Goal: Task Accomplishment & Management: Manage account settings

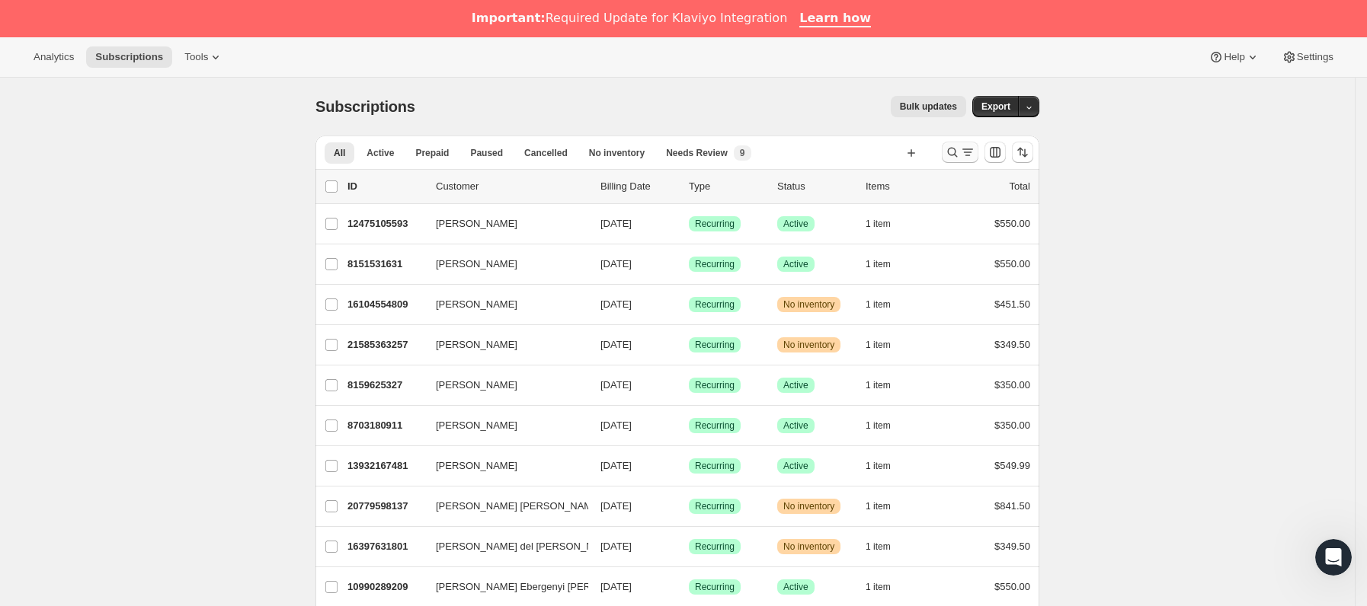
click at [975, 160] on icon "Buscar y filtrar resultados" at bounding box center [967, 152] width 15 height 15
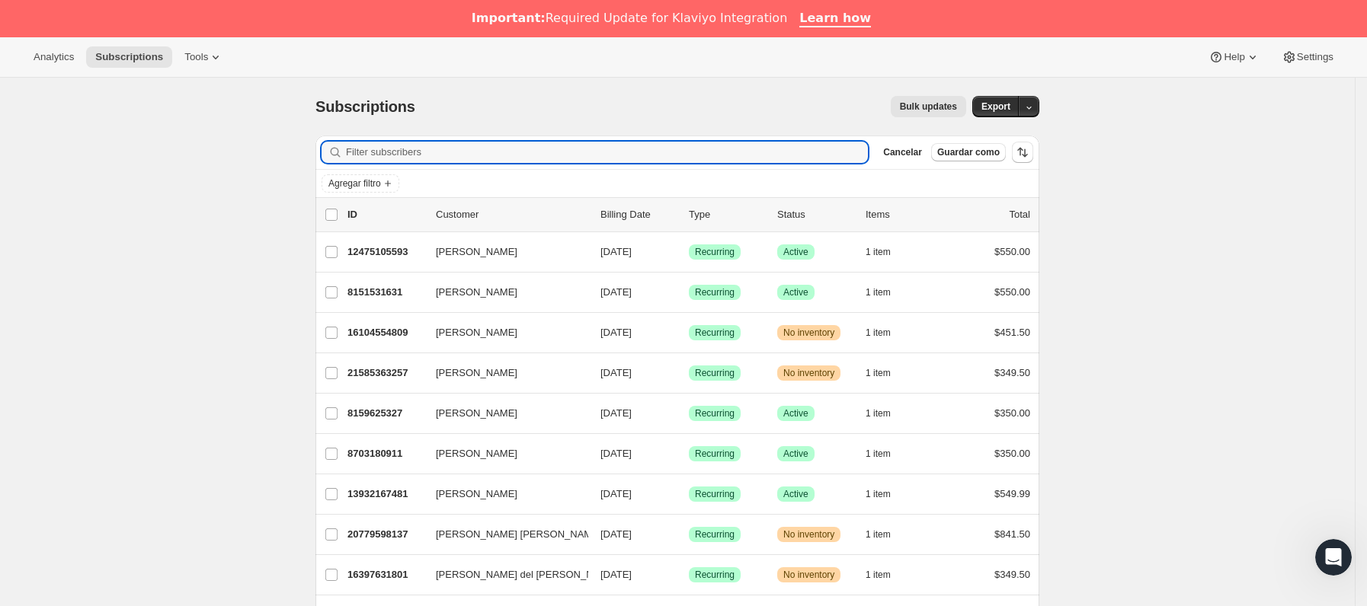
paste input "[EMAIL_ADDRESS][DOMAIN_NAME]"
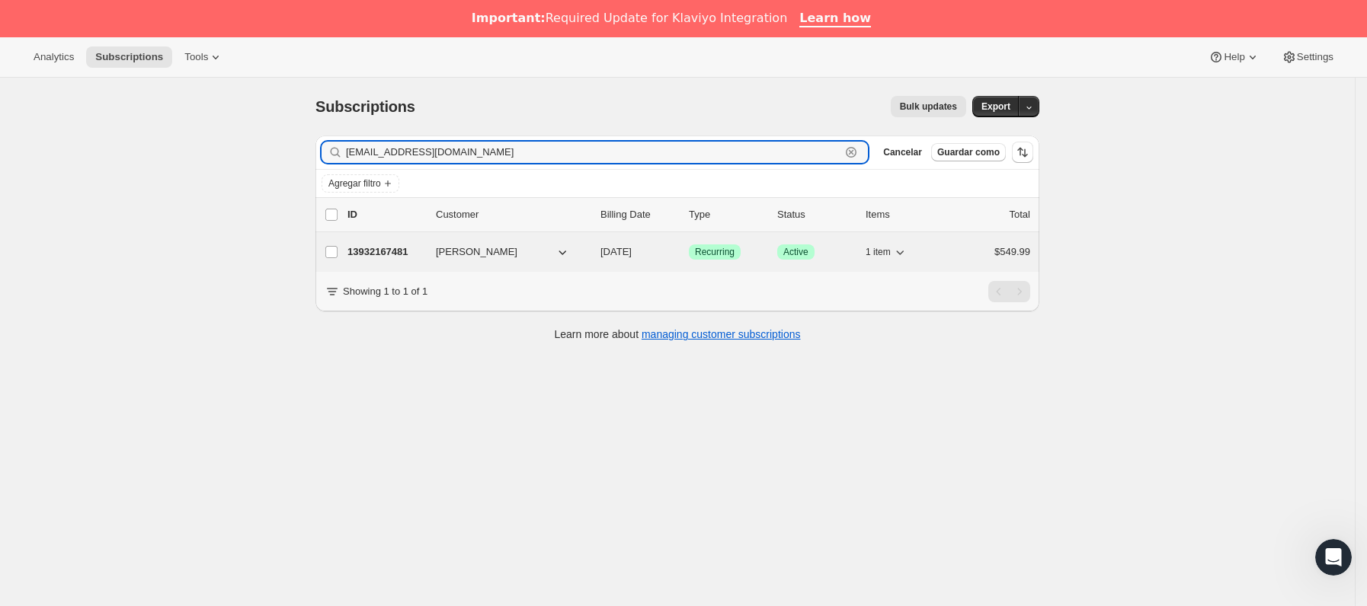
type input "[EMAIL_ADDRESS][DOMAIN_NAME]"
click at [417, 255] on p "13932167481" at bounding box center [385, 252] width 76 height 15
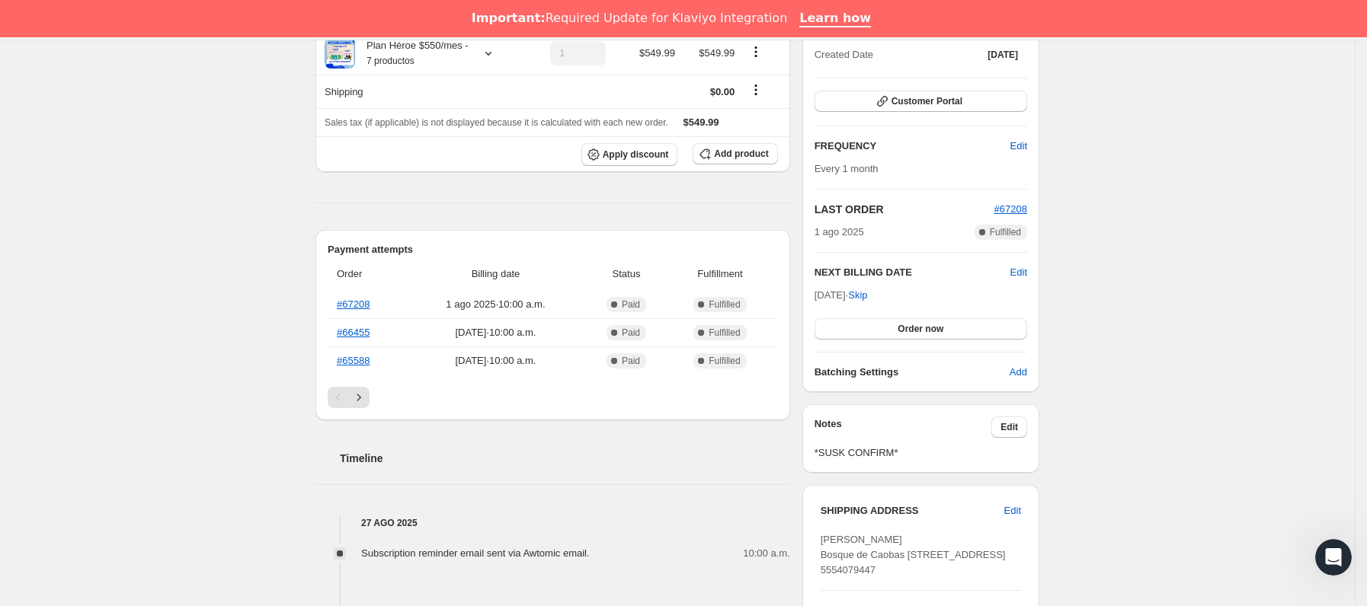
scroll to position [229, 0]
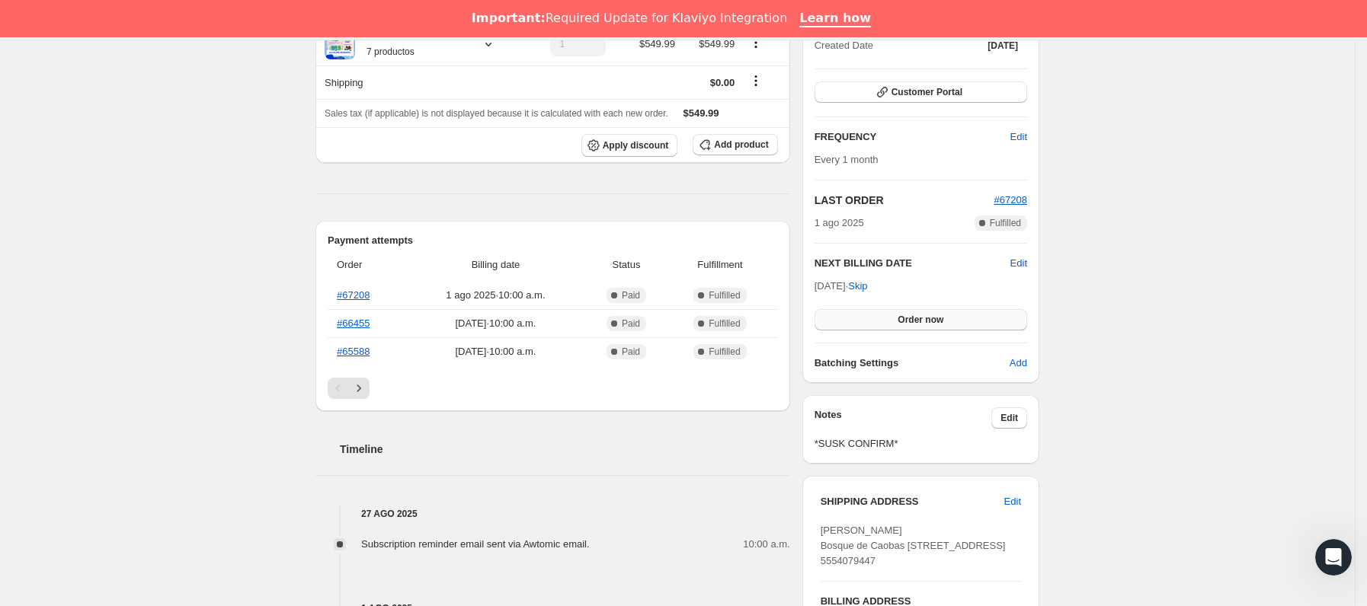
click at [933, 328] on button "Order now" at bounding box center [920, 319] width 213 height 21
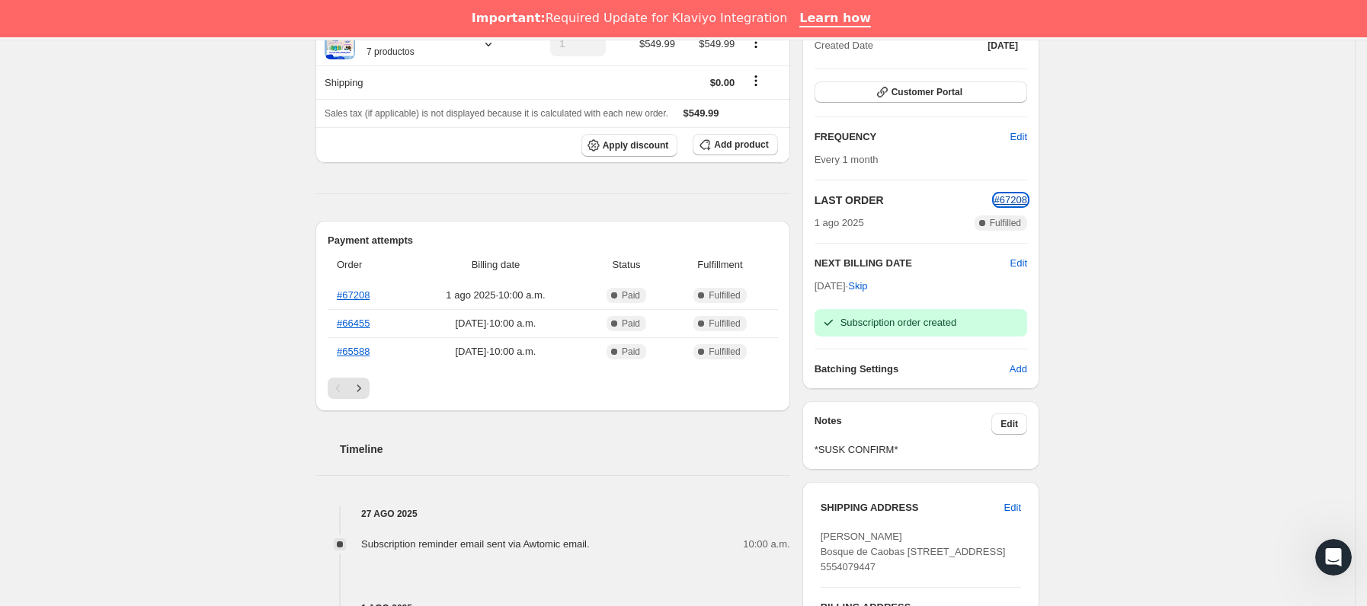
click at [1008, 203] on span "#67208" at bounding box center [1010, 199] width 33 height 11
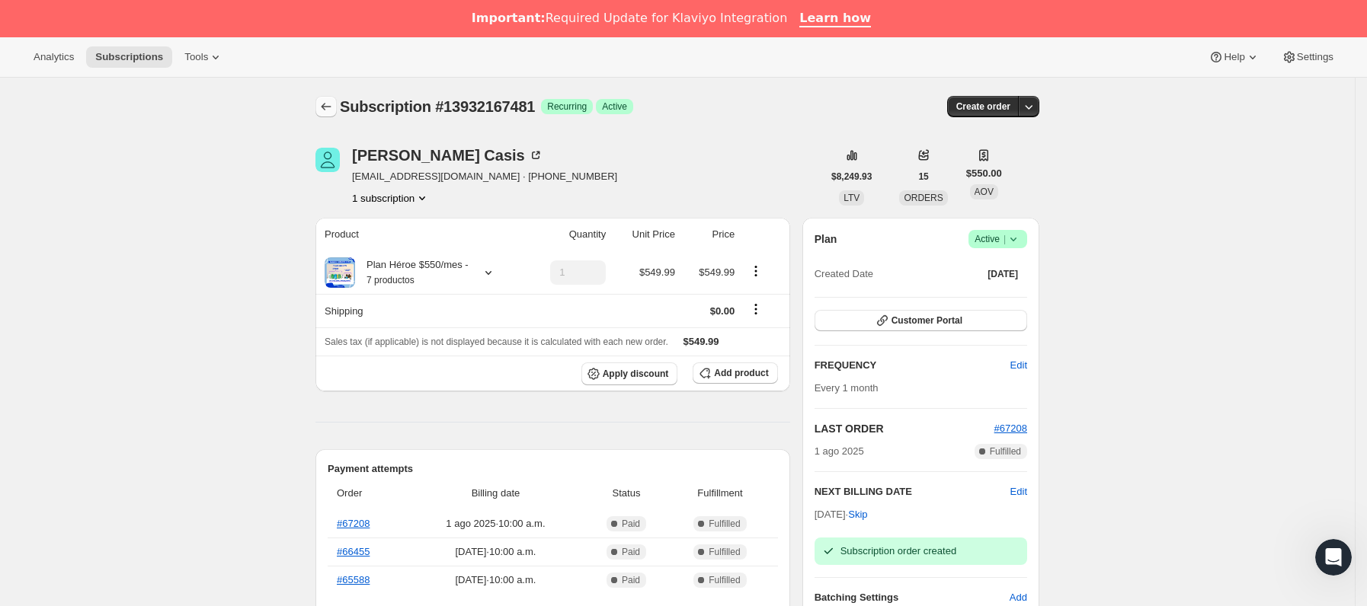
click at [334, 114] on icon "Subscriptions" at bounding box center [325, 106] width 15 height 15
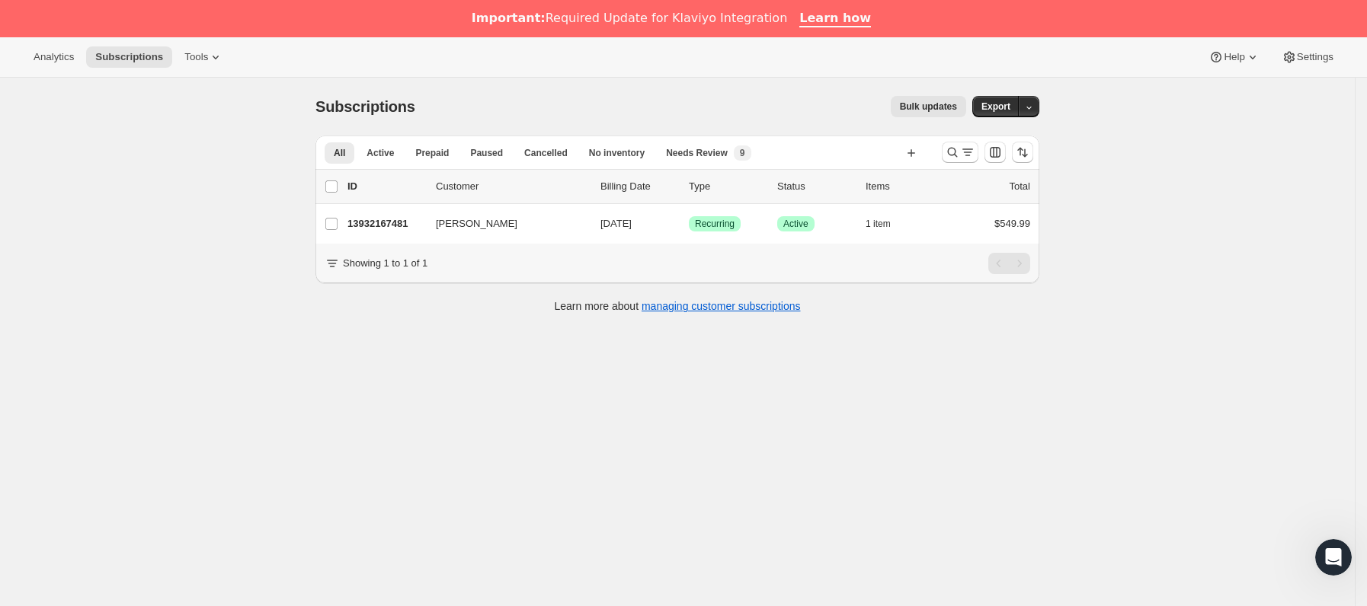
click at [960, 139] on div at bounding box center [988, 152] width 104 height 30
click at [963, 142] on div "Analytics Subscriptions Tools Help Settings Ir directamente al contenido Subscr…" at bounding box center [683, 360] width 1367 height 647
click at [972, 150] on icon "Buscar y filtrar resultados" at bounding box center [967, 152] width 15 height 15
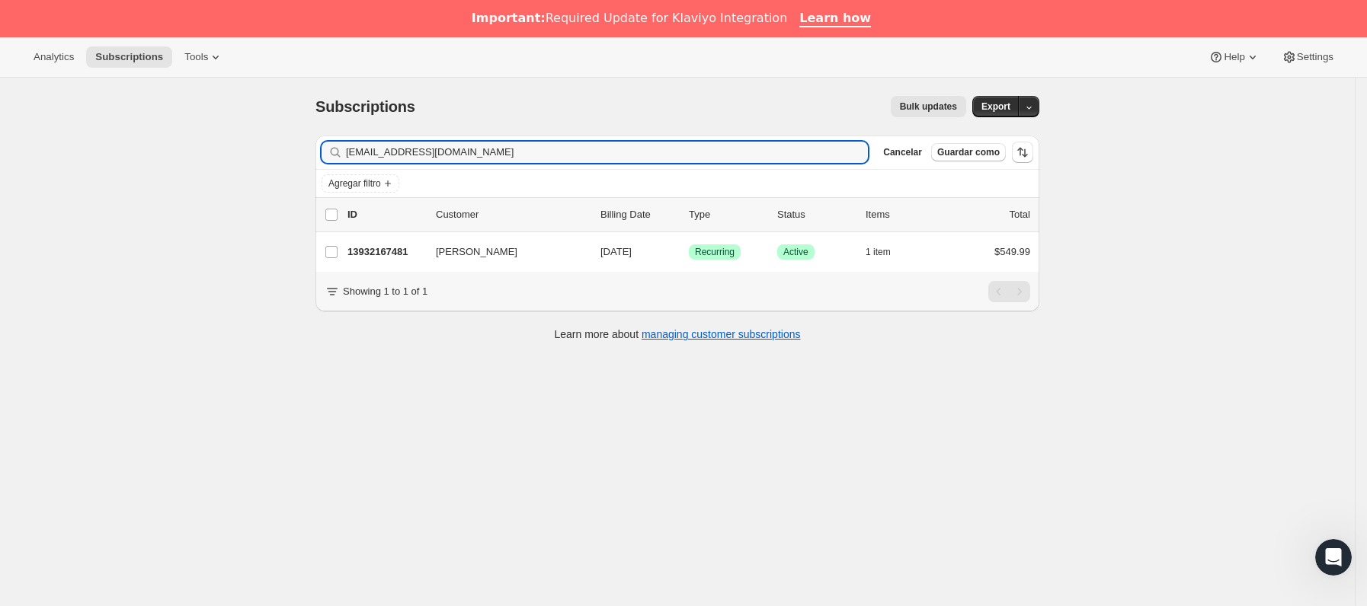
drag, startPoint x: 497, startPoint y: 162, endPoint x: 254, endPoint y: 129, distance: 244.5
click at [254, 129] on div "Subscriptions. Esta página está lista Subscriptions Bulk updates Más acciones B…" at bounding box center [677, 381] width 1355 height 606
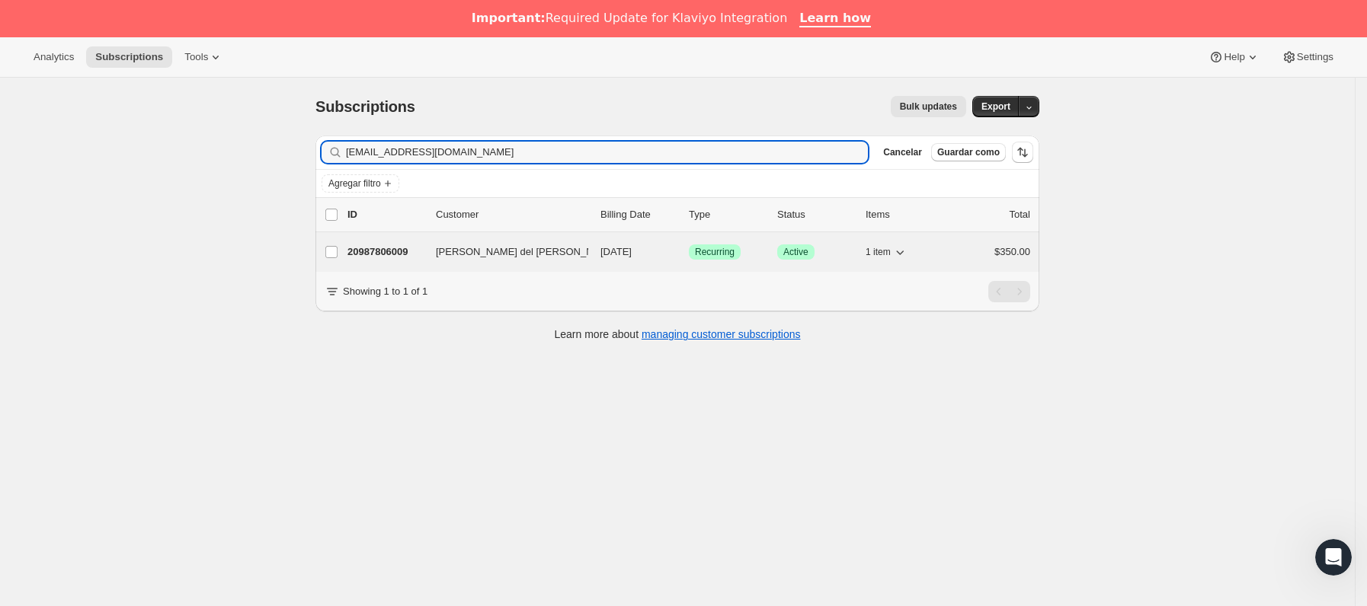
type input "[EMAIL_ADDRESS][DOMAIN_NAME]"
click at [433, 256] on div "20987806009 [PERSON_NAME] del [PERSON_NAME] [DATE] Logrado Recurring Logrado Ac…" at bounding box center [688, 252] width 683 height 21
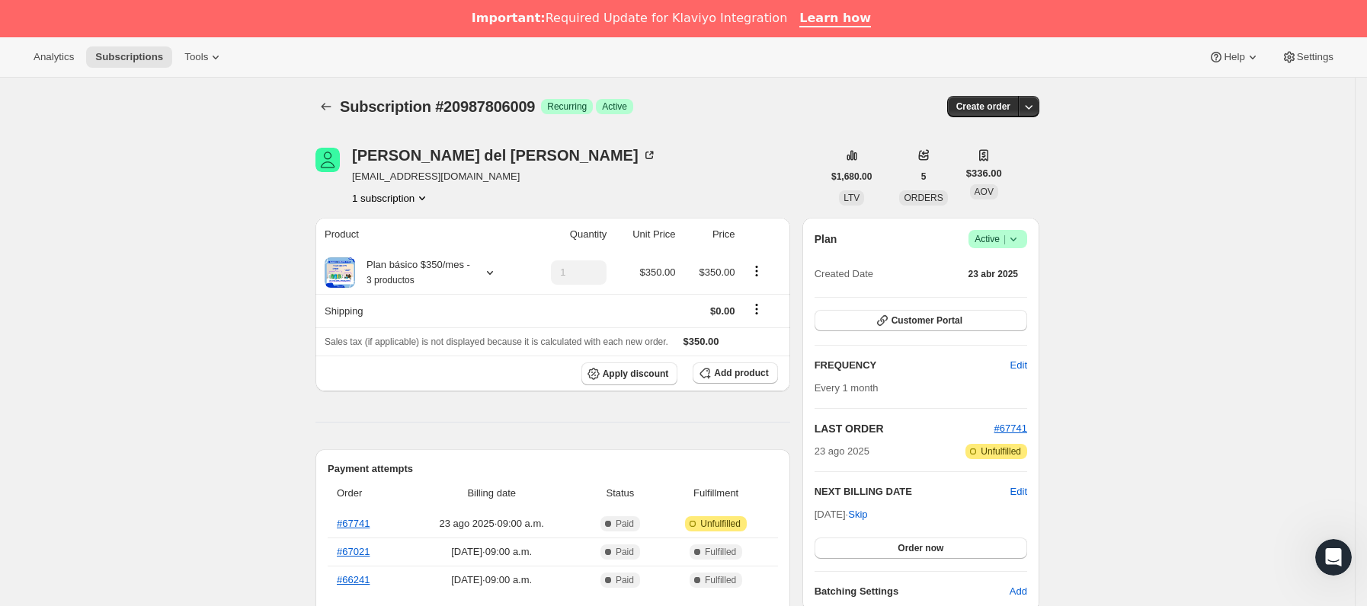
click at [1016, 246] on icon at bounding box center [1013, 239] width 15 height 15
click at [1031, 281] on button "Pause subscription" at bounding box center [1004, 270] width 95 height 24
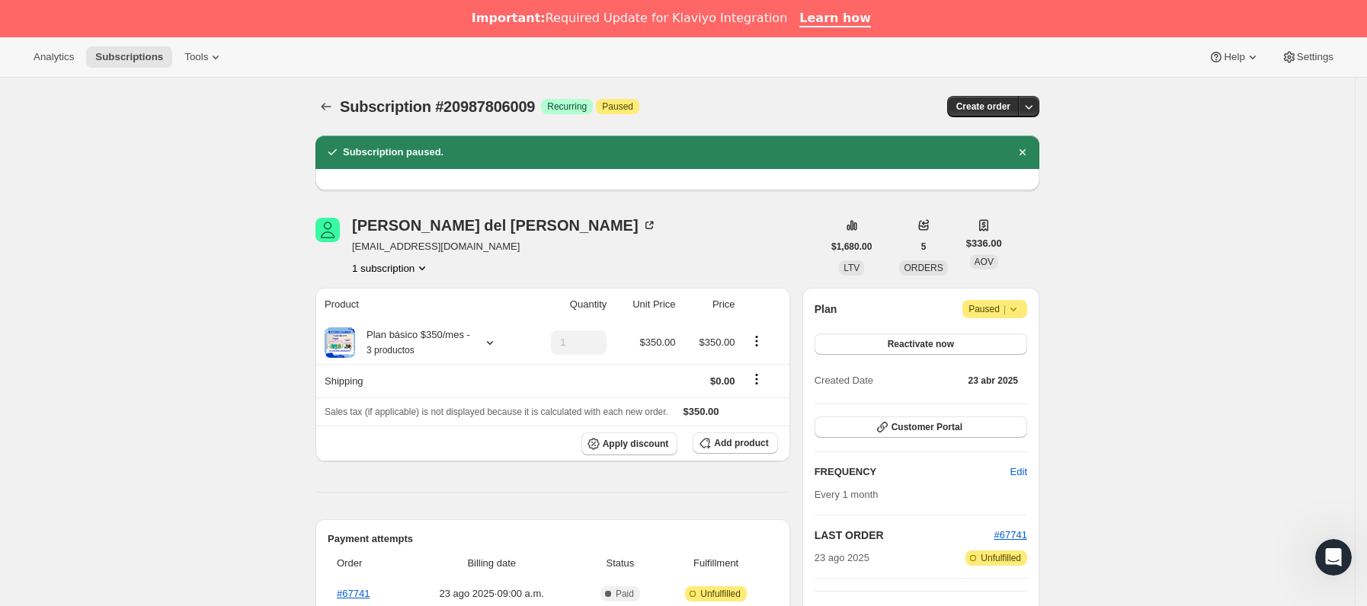
click at [1015, 313] on icon at bounding box center [1013, 309] width 15 height 15
click at [1010, 338] on span "Cancel subscription" at bounding box center [1002, 339] width 86 height 11
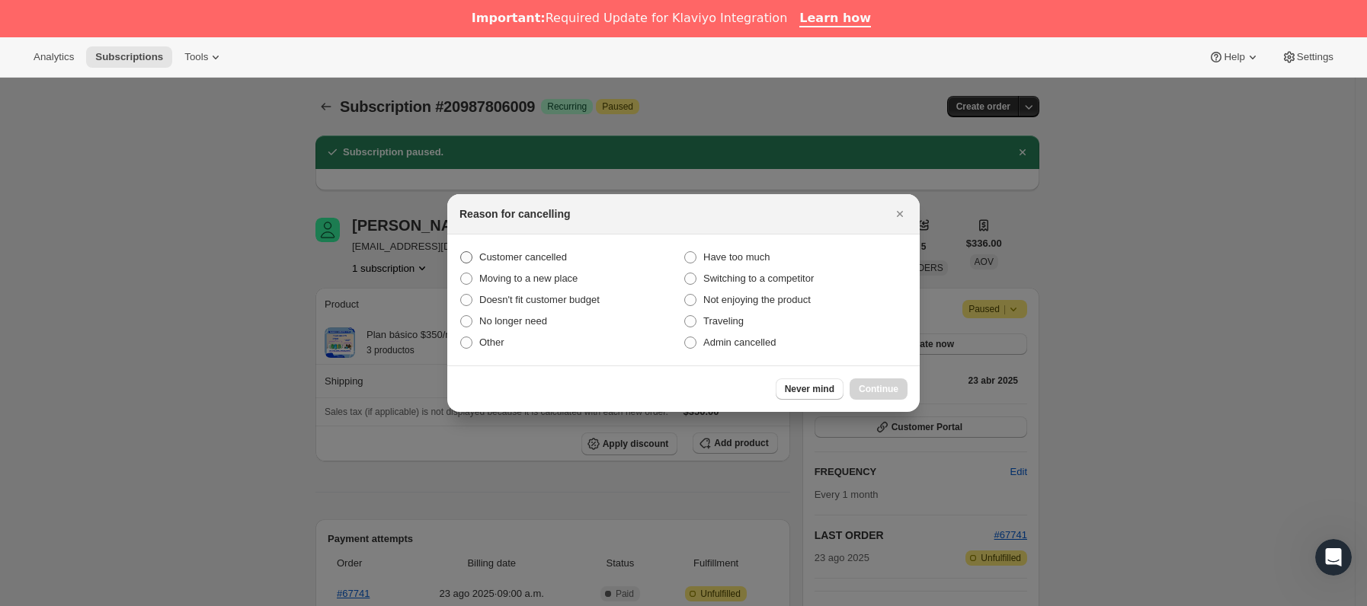
click at [561, 254] on span "Customer cancelled" at bounding box center [523, 256] width 88 height 11
click at [508, 260] on span "Customer cancelled" at bounding box center [523, 256] width 88 height 11
click at [461, 252] on input "Customer cancelled" at bounding box center [460, 251] width 1 height 1
radio input "true"
click at [857, 391] on button "Continue" at bounding box center [878, 389] width 58 height 21
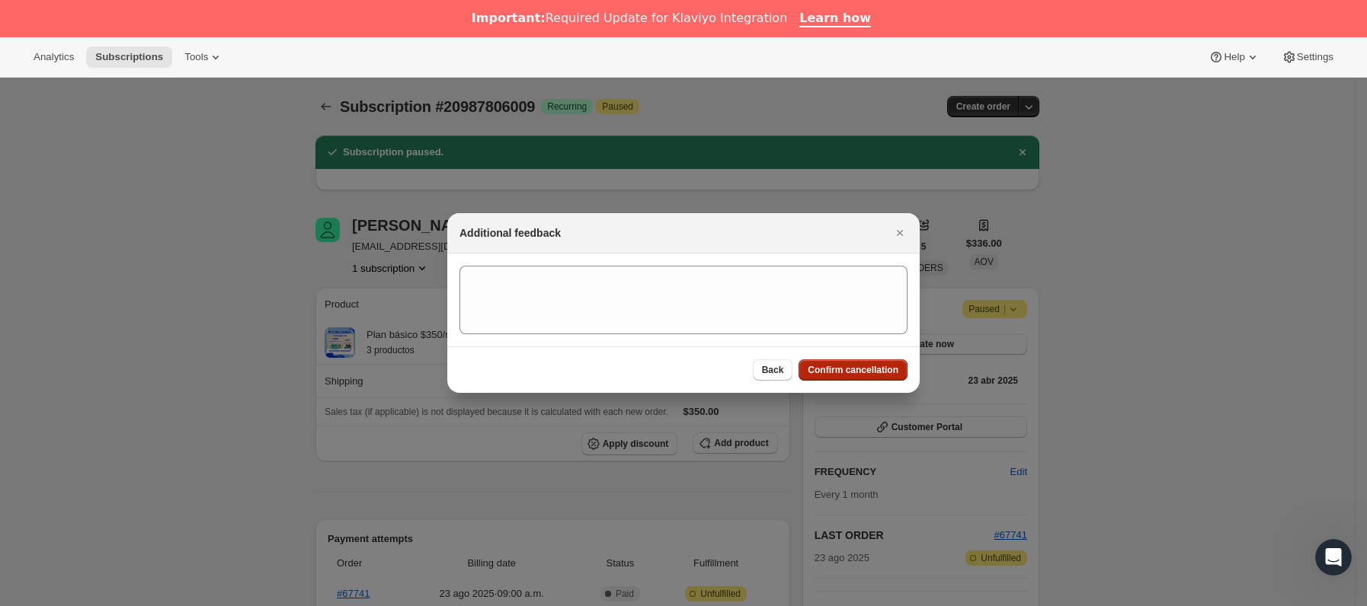
click at [855, 368] on span "Confirm cancellation" at bounding box center [853, 370] width 91 height 12
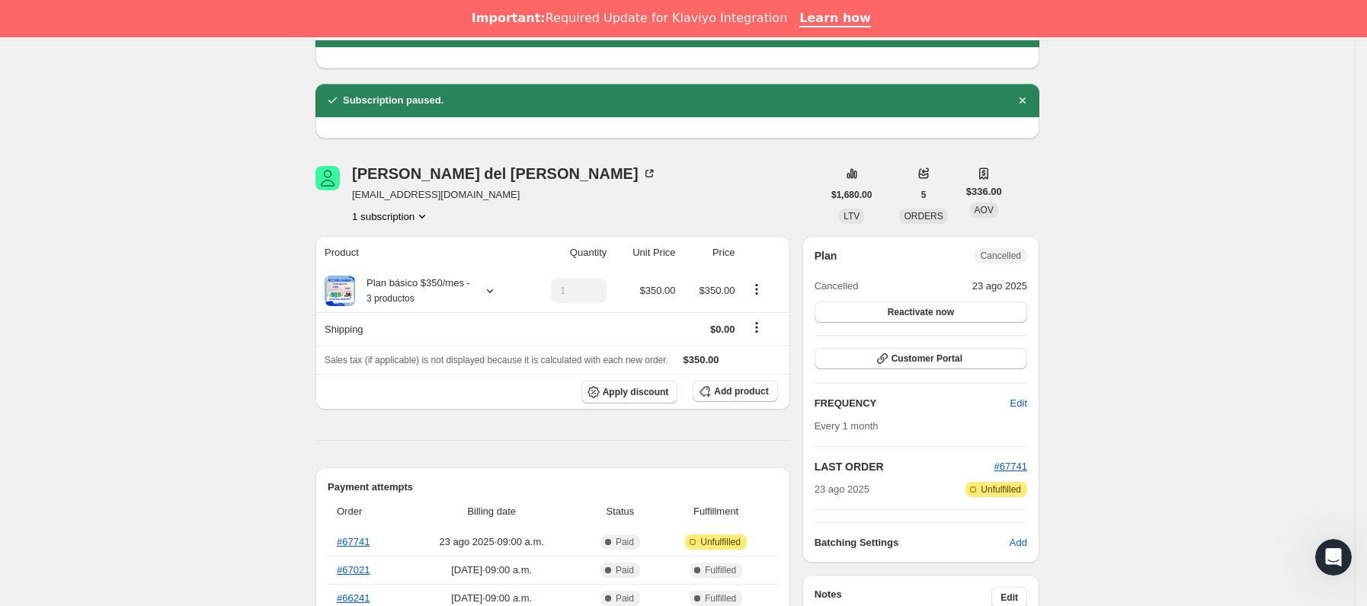
scroll to position [457, 0]
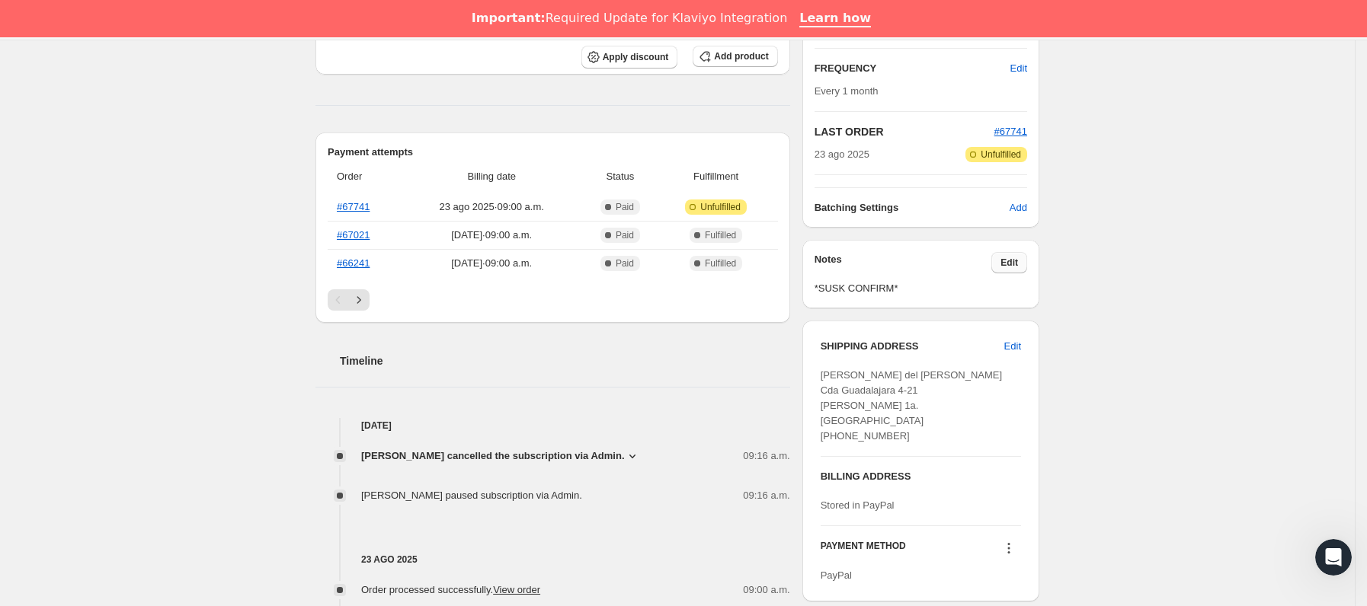
click at [1009, 265] on span "Edit" at bounding box center [1009, 263] width 18 height 12
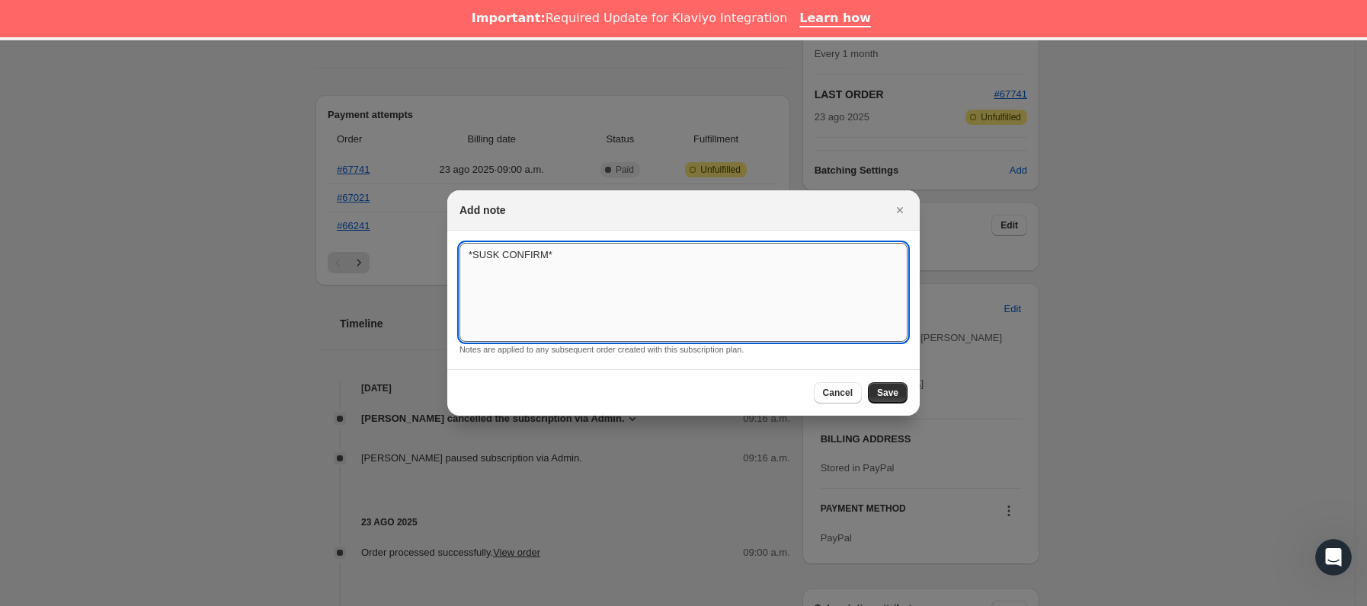
click at [718, 299] on textarea "*SUSK CONFIRM*" at bounding box center [683, 292] width 448 height 99
type textarea "*SUSK CONFIRM* tiempo de espera ( cliente no confirma)"
click at [882, 386] on button "Save" at bounding box center [888, 392] width 40 height 21
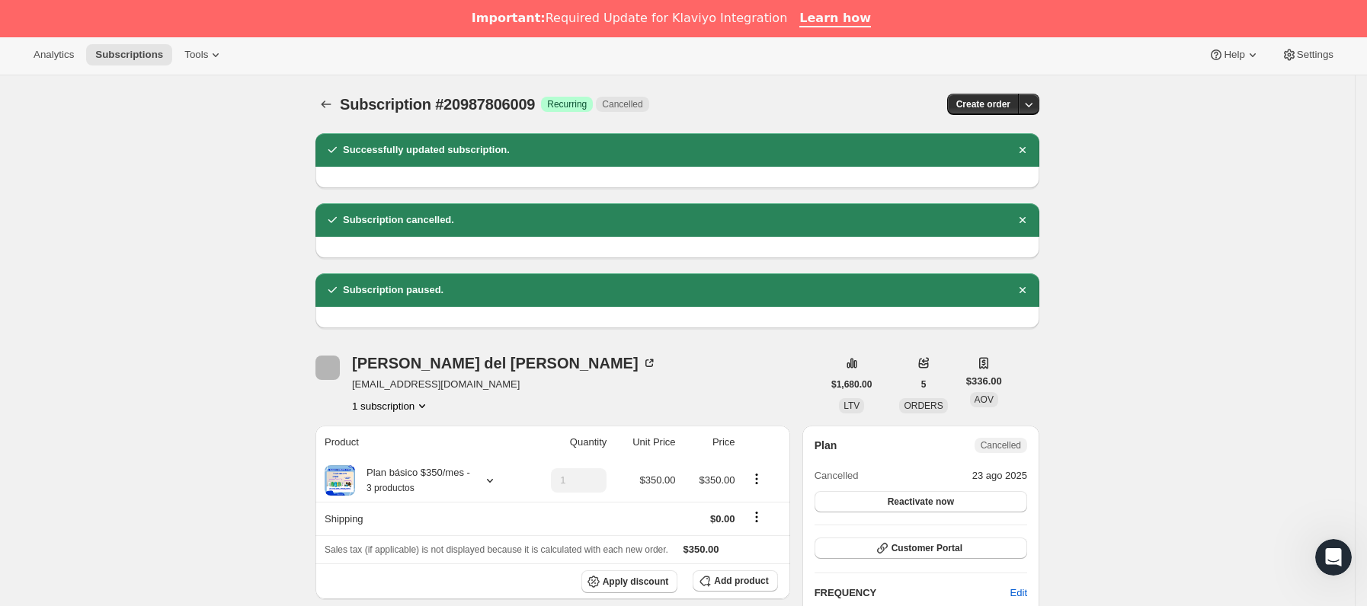
scroll to position [0, 0]
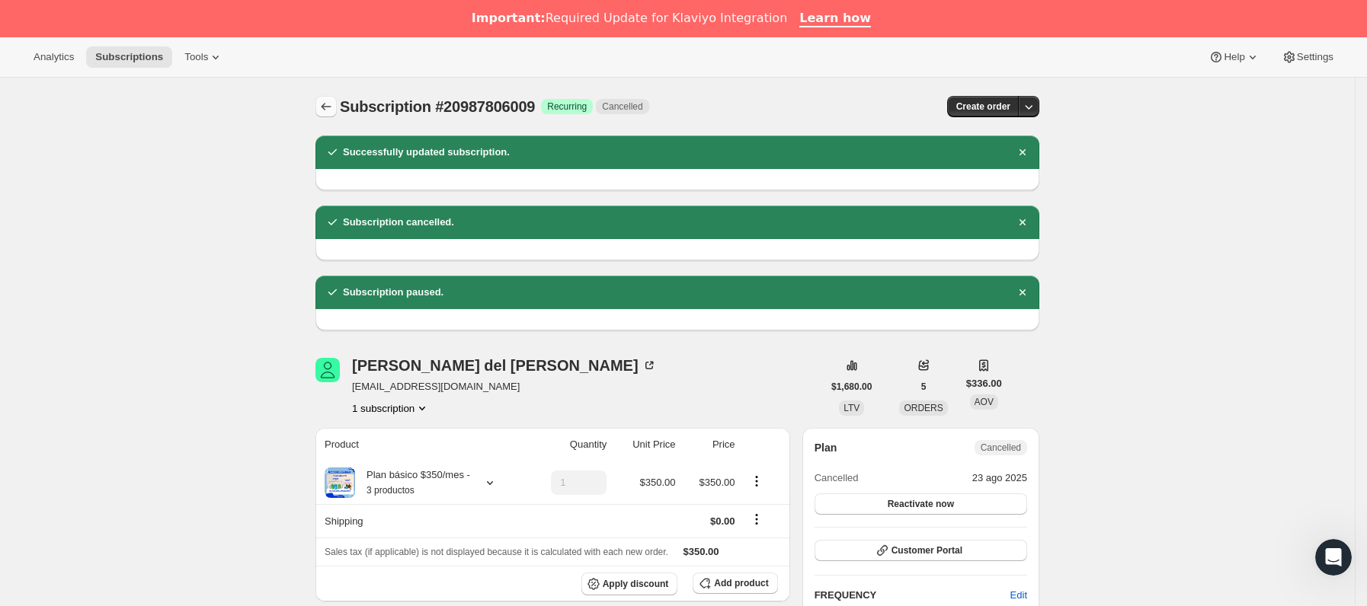
click at [334, 107] on icon "Subscriptions" at bounding box center [325, 106] width 15 height 15
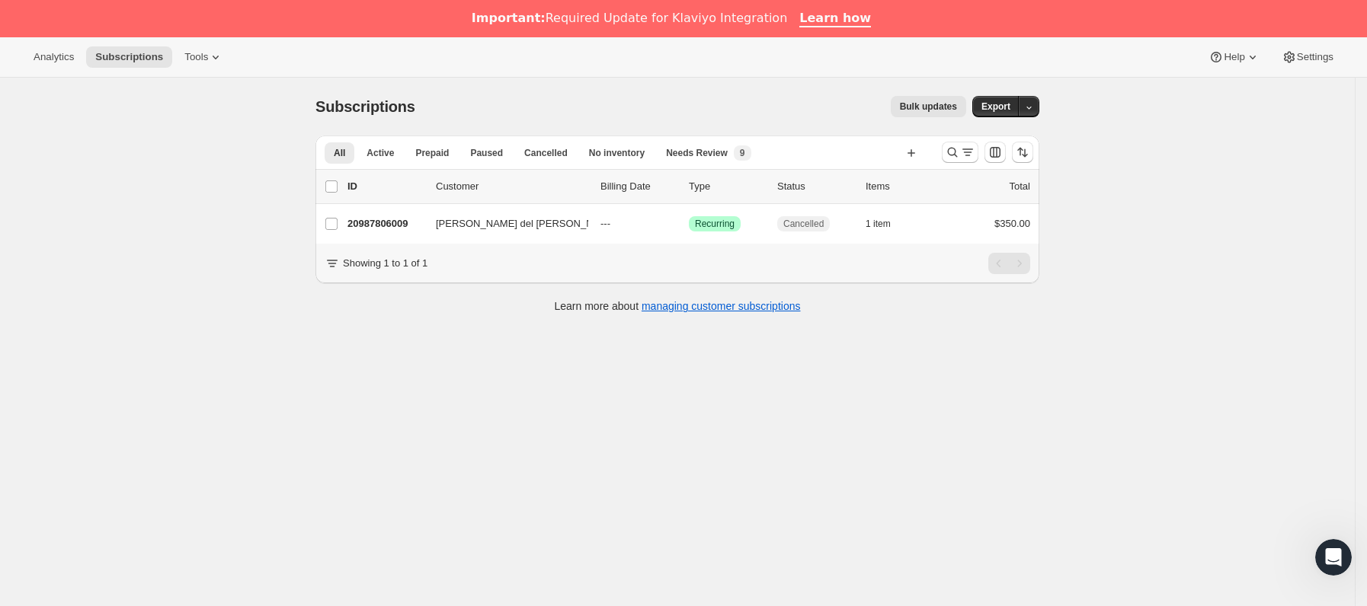
click at [987, 146] on div at bounding box center [988, 152] width 104 height 30
click at [974, 152] on icon "Buscar y filtrar resultados" at bounding box center [967, 152] width 15 height 15
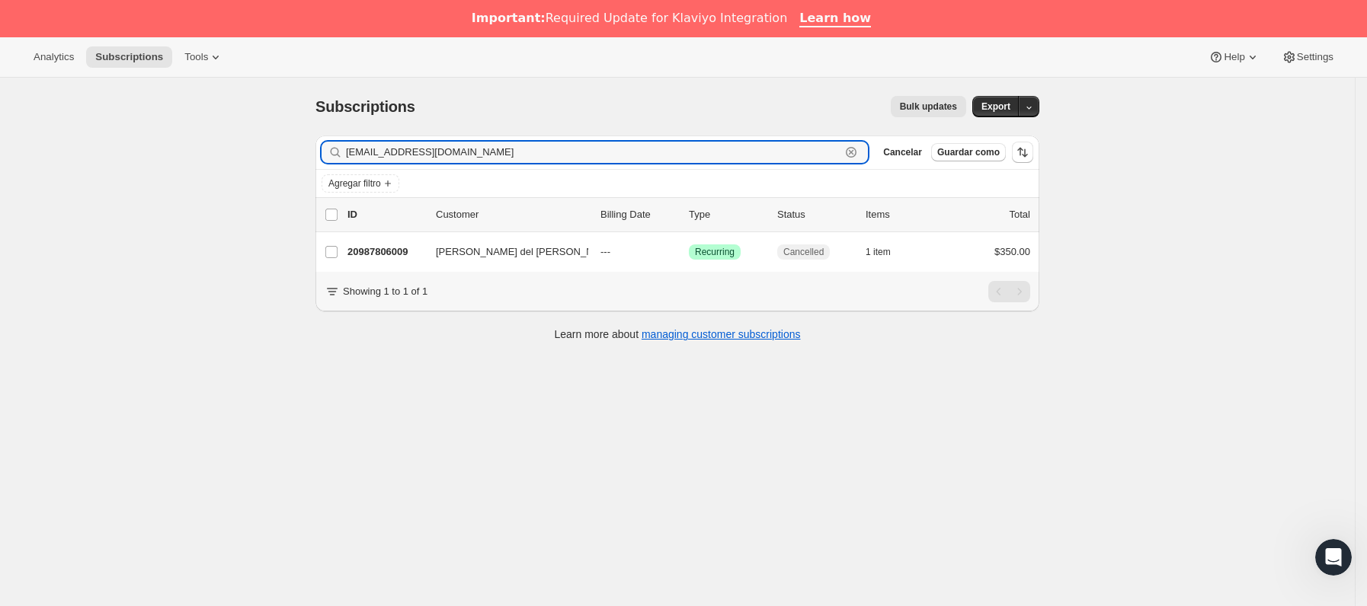
drag, startPoint x: 272, startPoint y: 165, endPoint x: 133, endPoint y: 181, distance: 140.4
click at [133, 181] on div "Subscriptions. Esta página está lista Subscriptions Bulk updates Más acciones B…" at bounding box center [677, 381] width 1355 height 606
paste input "Nuevamente, lamentamos la situación."
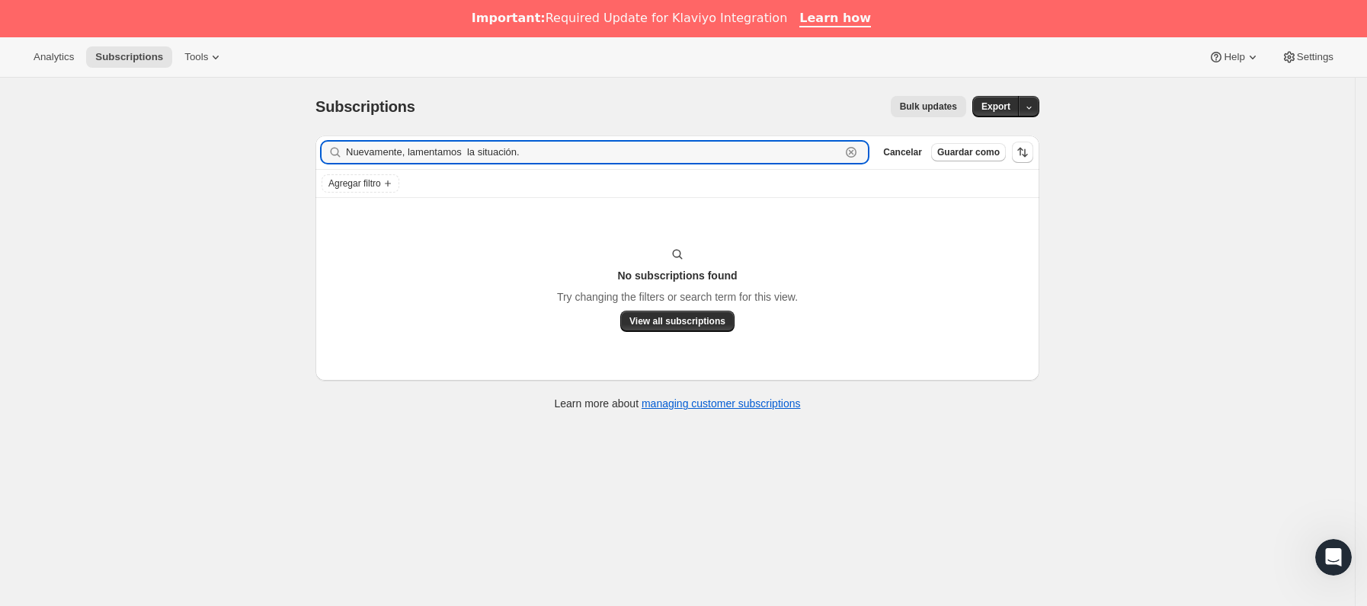
type input "Nuevamente, lamentamos la situación."
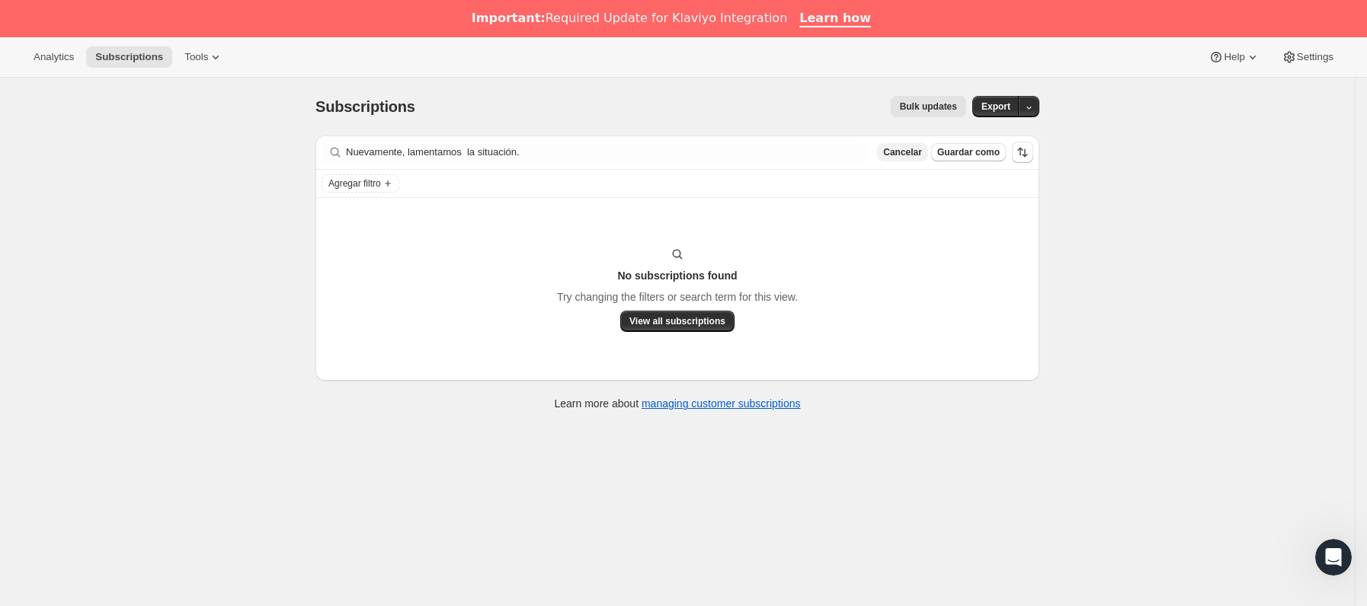
click at [917, 151] on span "Cancelar" at bounding box center [902, 152] width 39 height 12
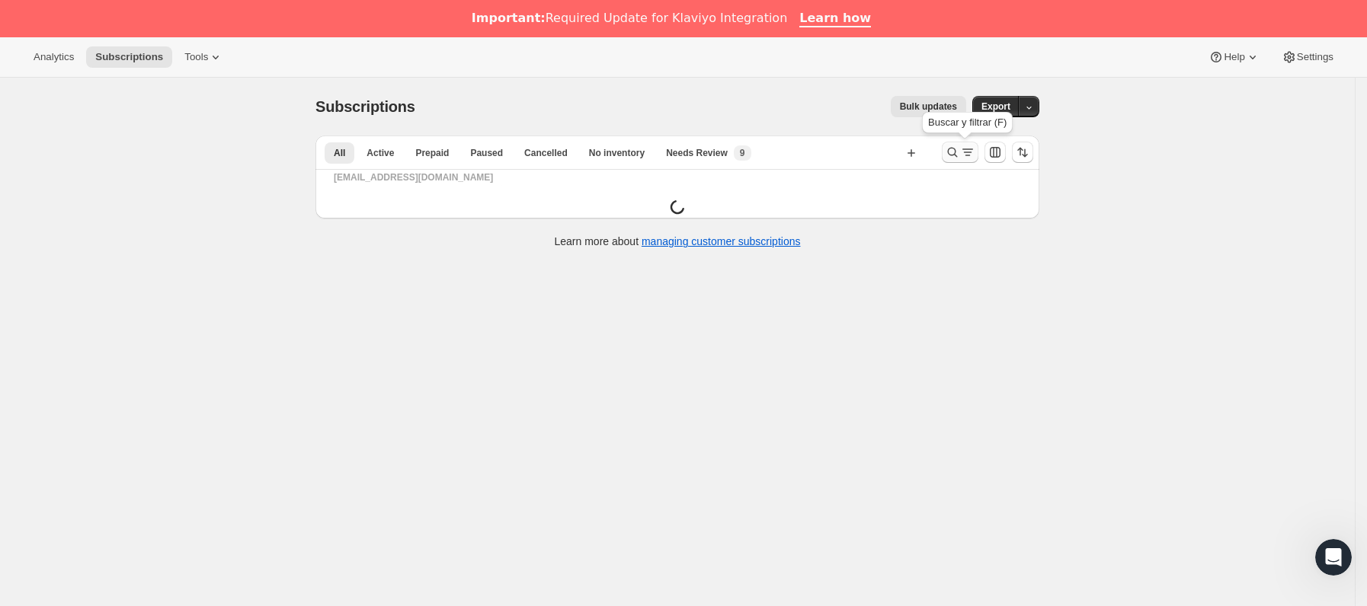
click at [958, 158] on icon "Buscar y filtrar resultados" at bounding box center [952, 152] width 15 height 15
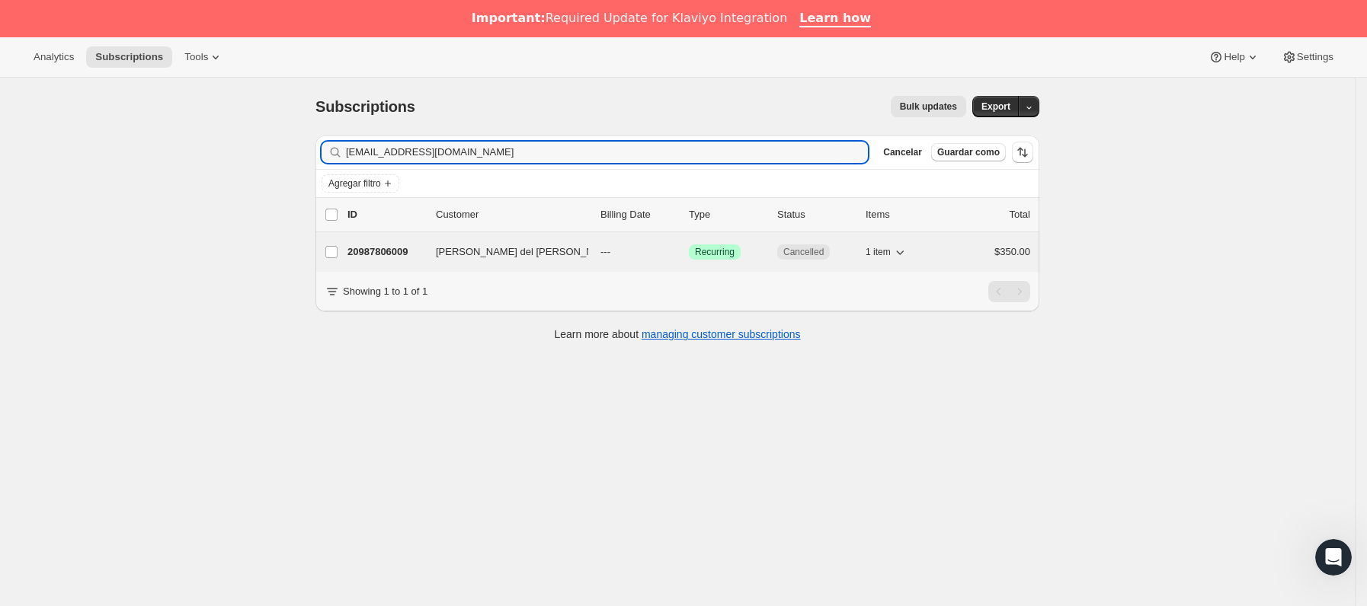
type input "[EMAIL_ADDRESS][DOMAIN_NAME]"
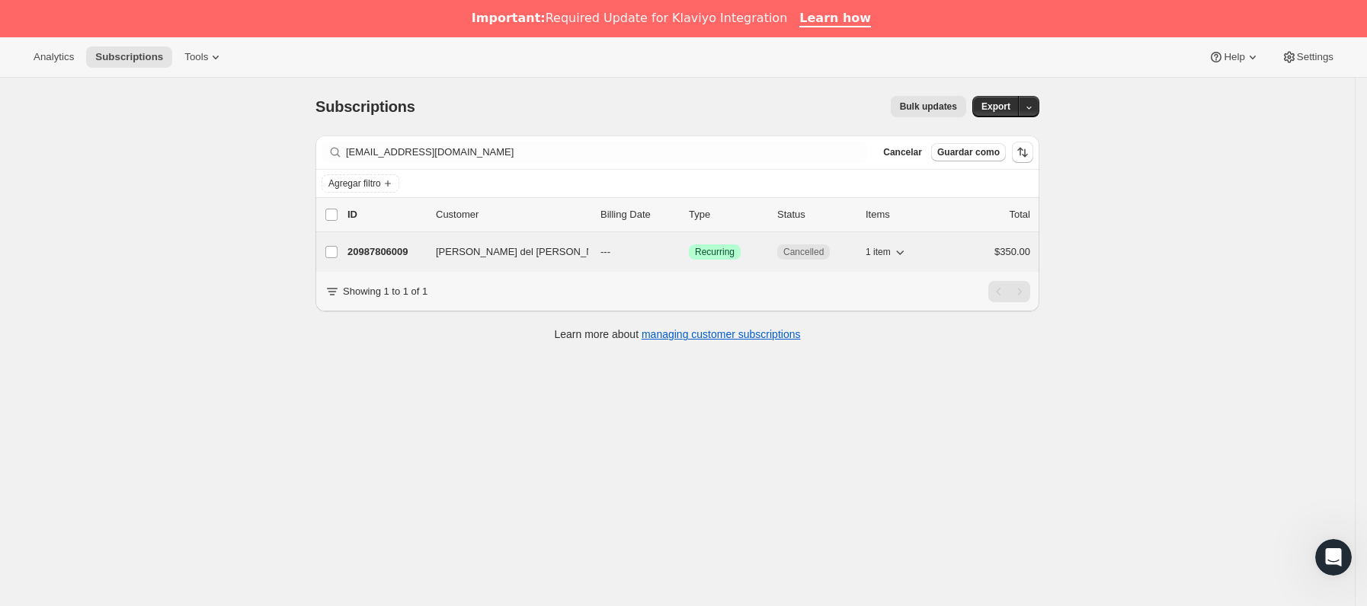
click at [414, 260] on p "20987806009" at bounding box center [385, 252] width 76 height 15
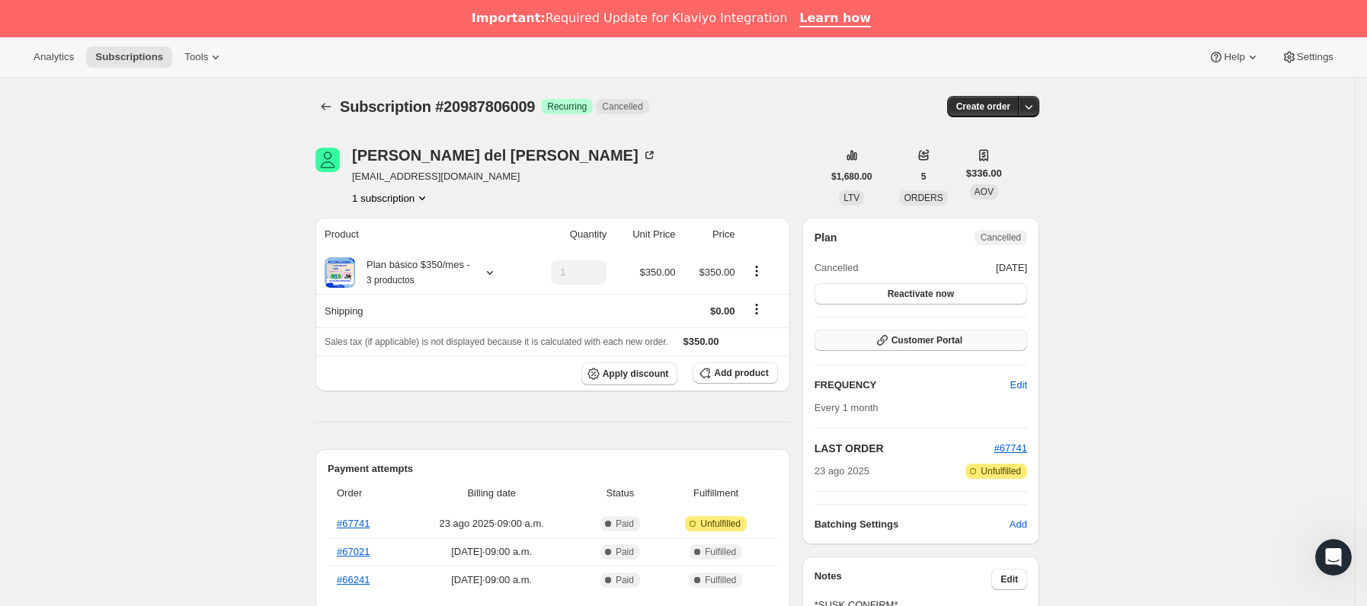
click at [929, 335] on span "Customer Portal" at bounding box center [926, 340] width 71 height 12
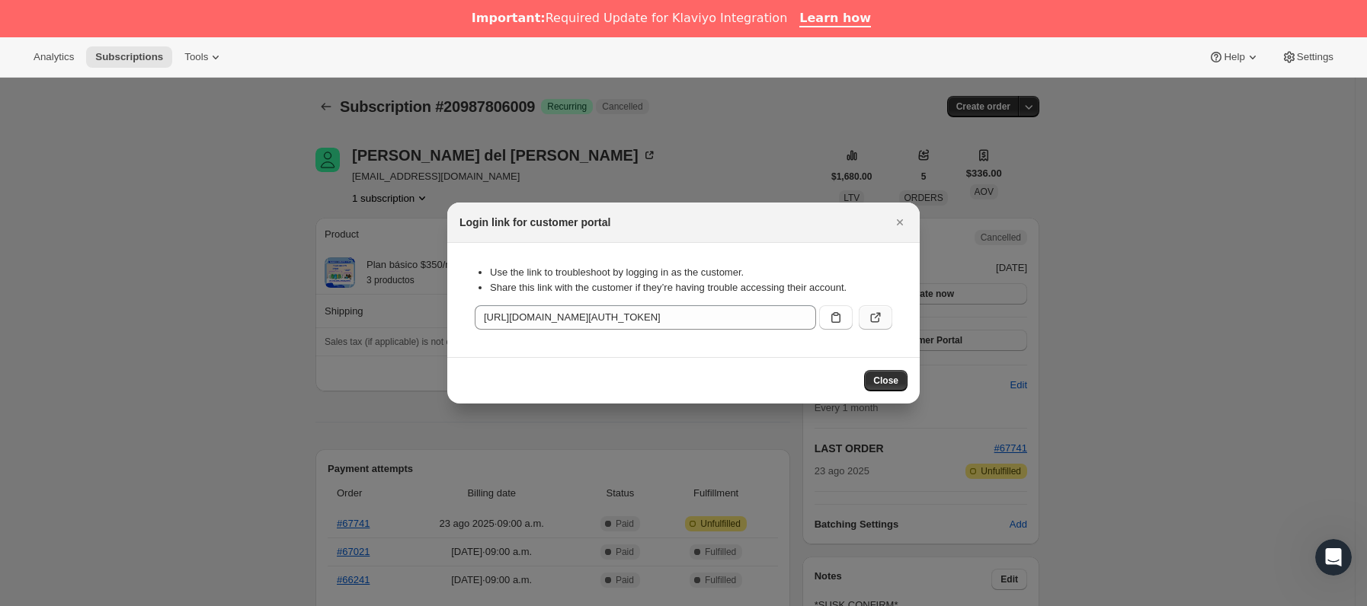
click at [872, 319] on icon ":r15o:" at bounding box center [875, 317] width 15 height 15
click at [901, 222] on icon "Cerrar" at bounding box center [900, 222] width 6 height 6
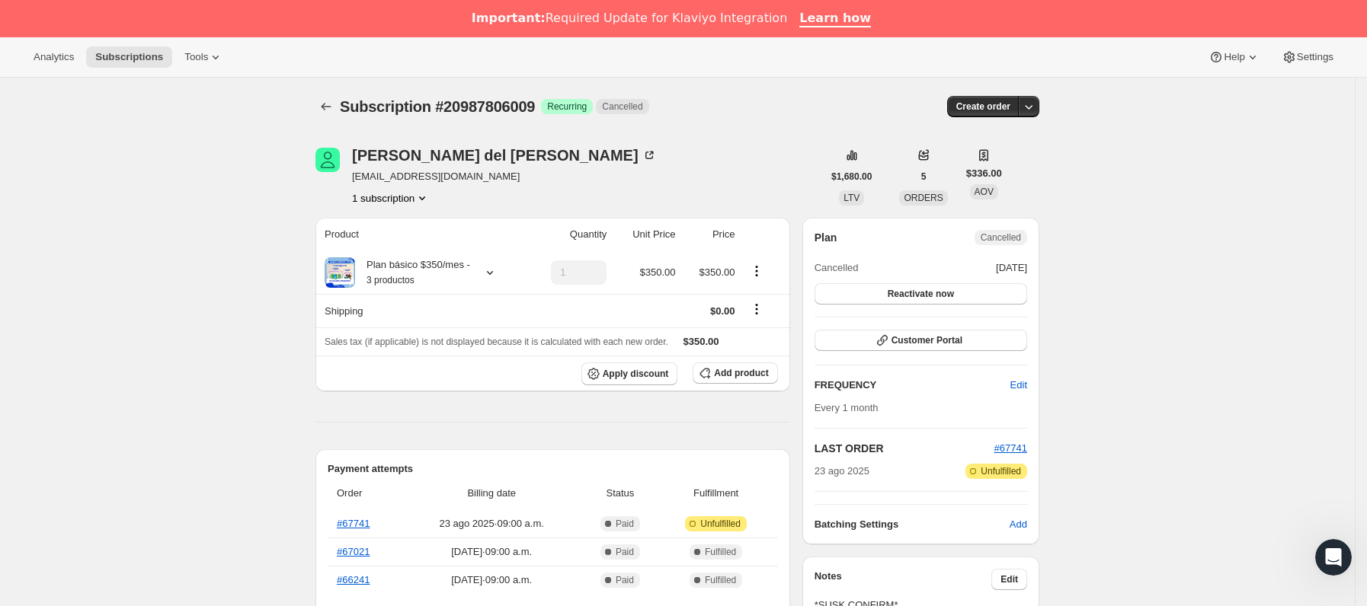
click at [345, 112] on span "Subscription #20987806009" at bounding box center [437, 106] width 195 height 17
click at [334, 108] on icon "Subscriptions" at bounding box center [325, 106] width 15 height 15
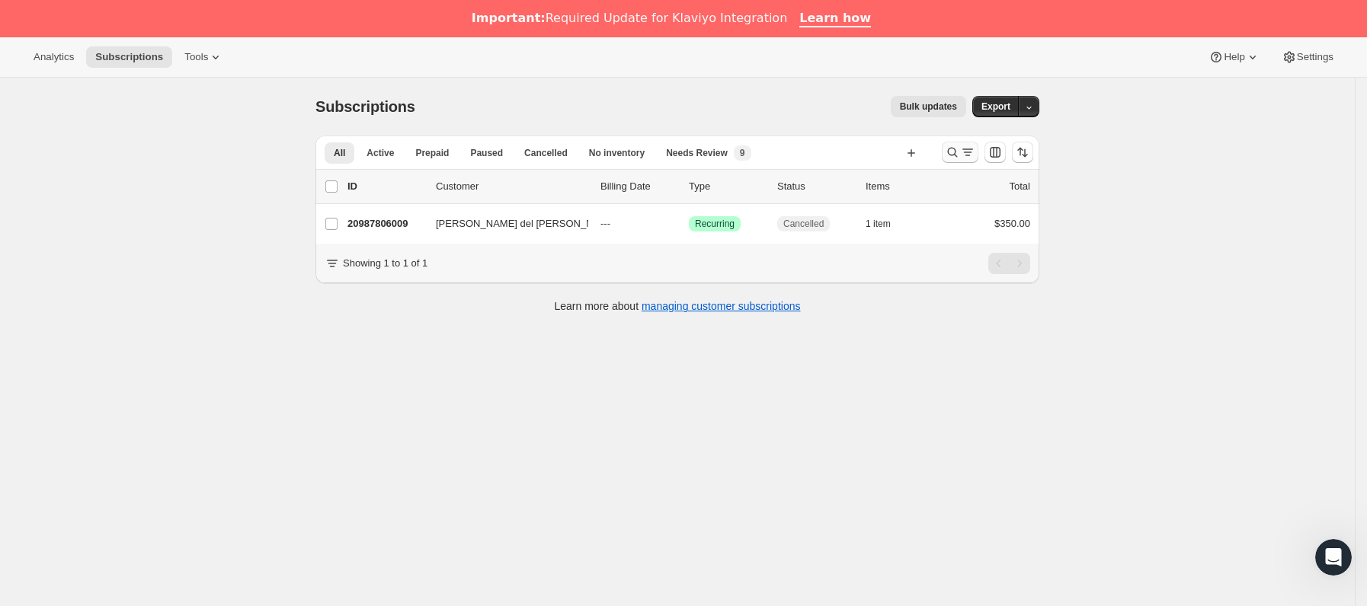
click at [975, 159] on icon "Buscar y filtrar resultados" at bounding box center [967, 152] width 15 height 15
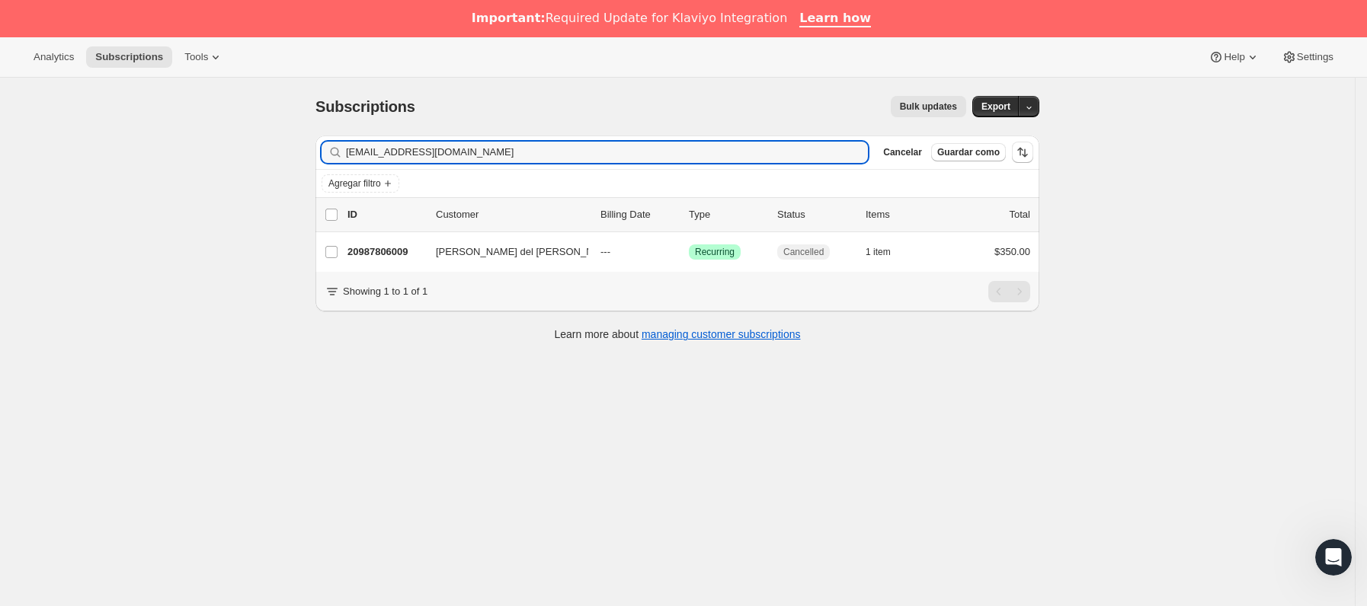
drag, startPoint x: 551, startPoint y: 153, endPoint x: 202, endPoint y: 174, distance: 349.5
click at [202, 174] on div "Subscriptions. Esta página está lista Subscriptions Bulk updates Más acciones B…" at bounding box center [677, 381] width 1355 height 606
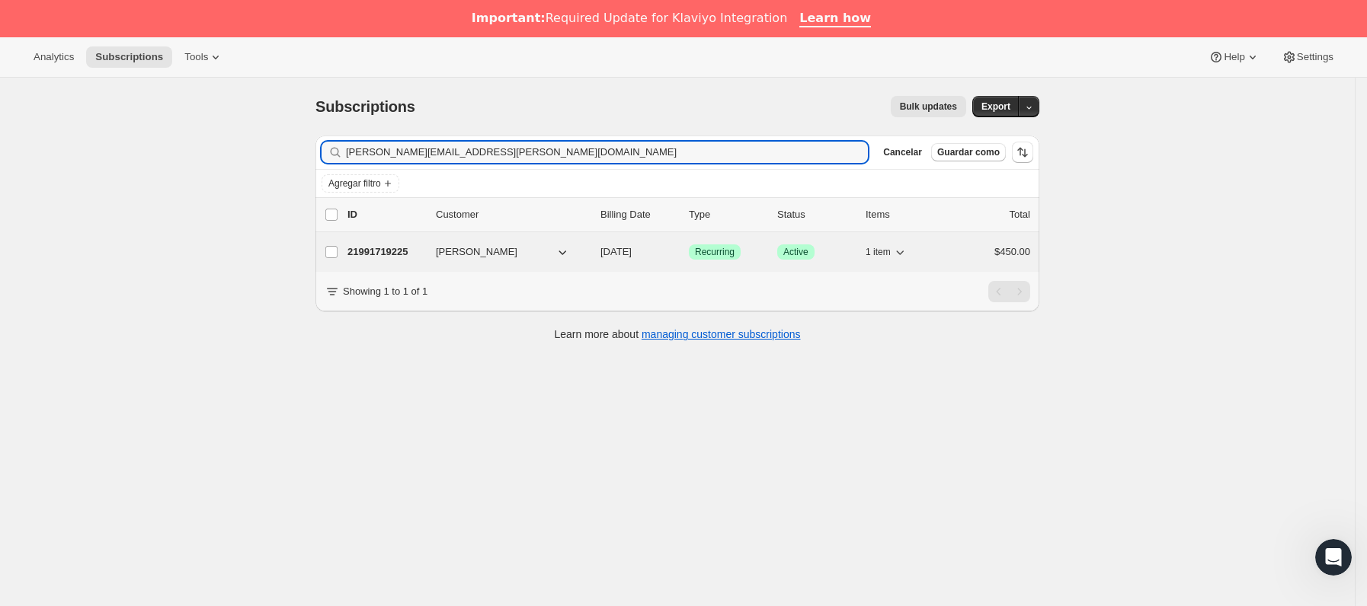
type input "[PERSON_NAME][EMAIL_ADDRESS][PERSON_NAME][DOMAIN_NAME]"
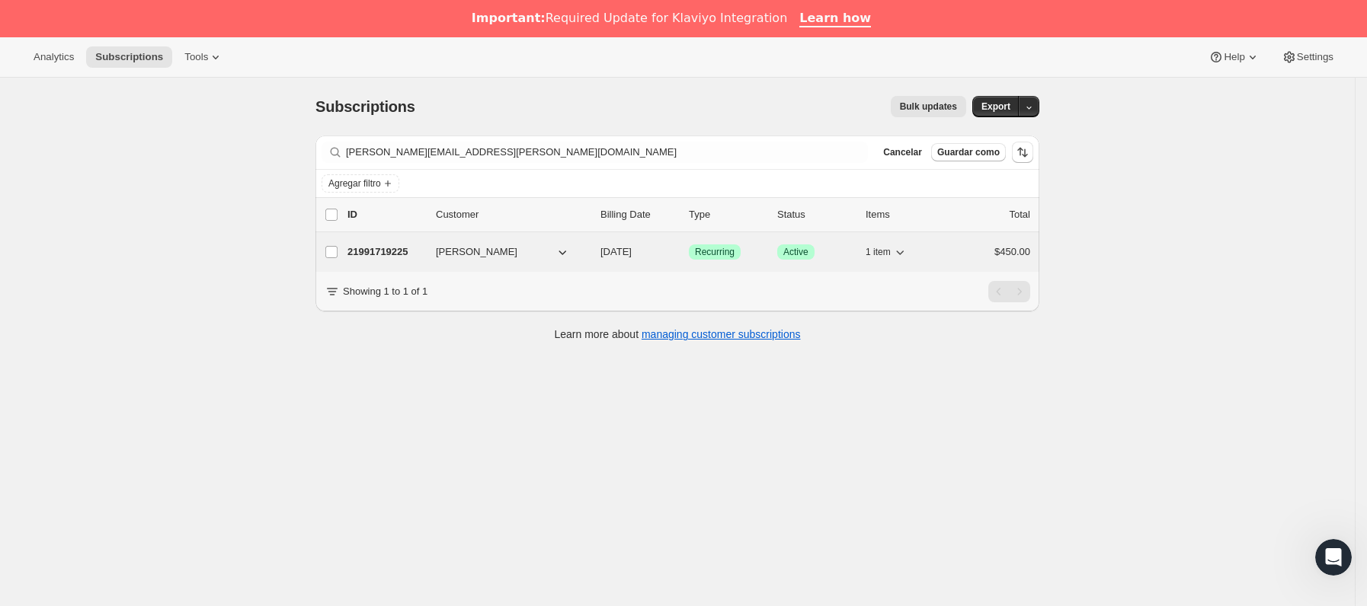
click at [410, 262] on div "21991719225 [PERSON_NAME] [DATE] Logrado Recurring Logrado Active 1 item $450.00" at bounding box center [688, 252] width 683 height 21
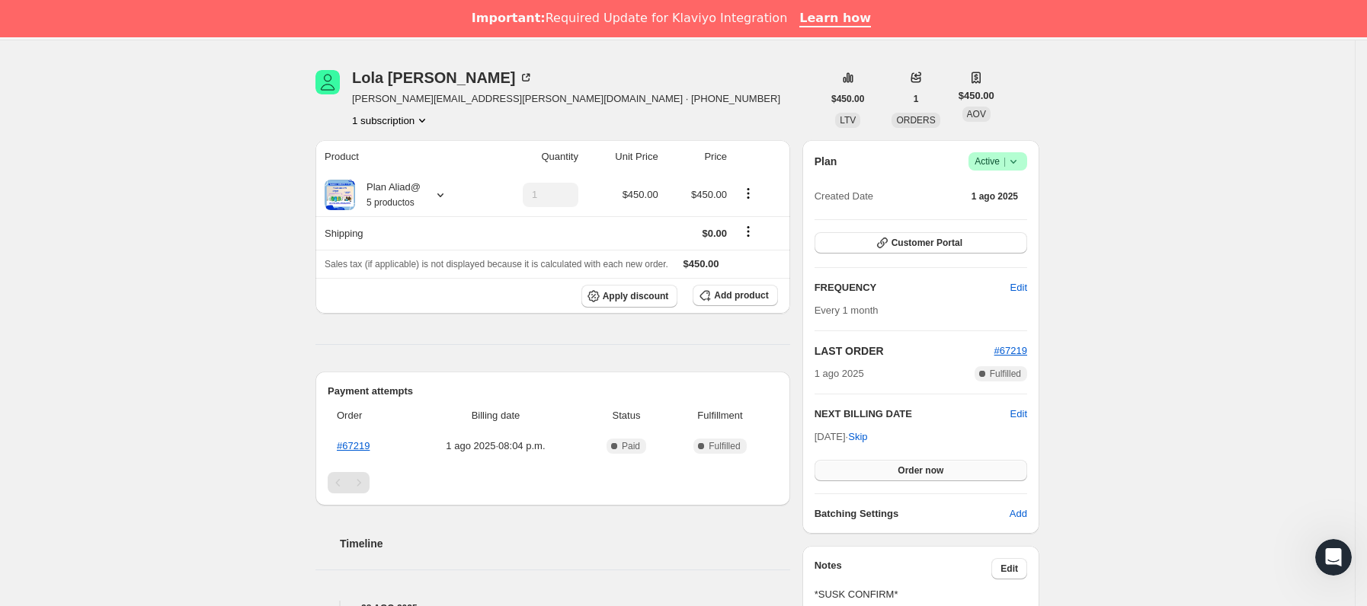
scroll to position [114, 0]
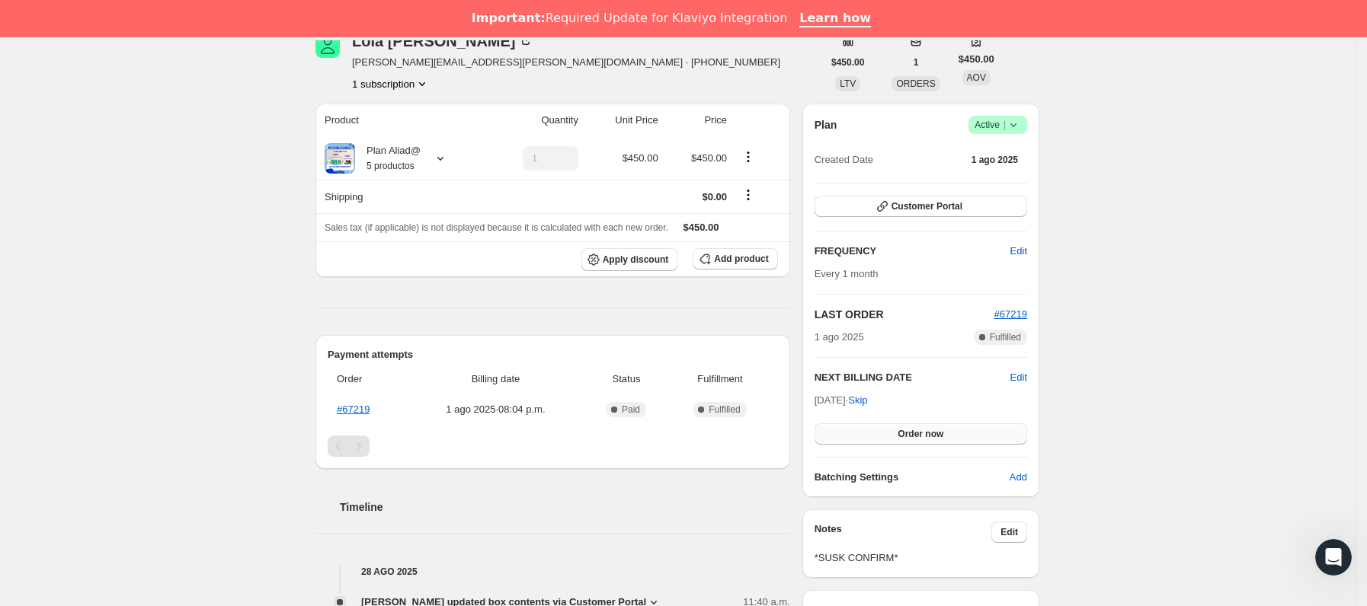
click at [906, 434] on span "Order now" at bounding box center [920, 434] width 46 height 12
click at [905, 434] on span "Click to confirm" at bounding box center [920, 434] width 69 height 12
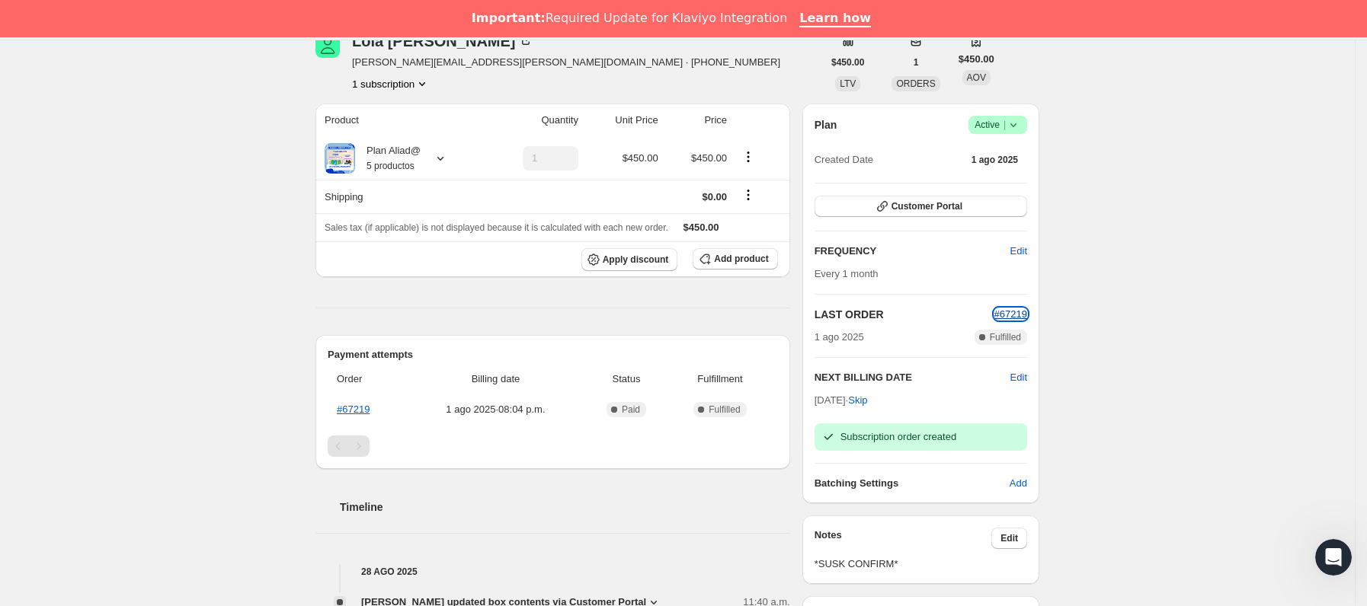
click at [1011, 315] on span "#67219" at bounding box center [1010, 314] width 33 height 11
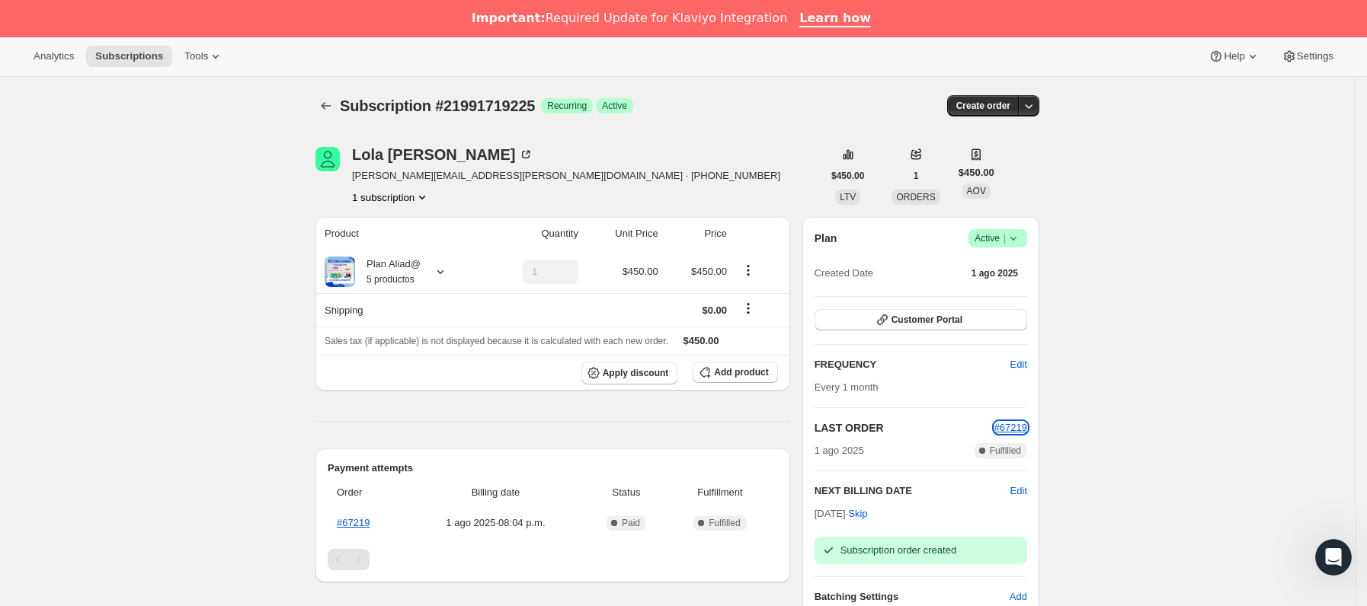
scroll to position [0, 0]
click at [325, 104] on icon "Subscriptions" at bounding box center [325, 106] width 15 height 15
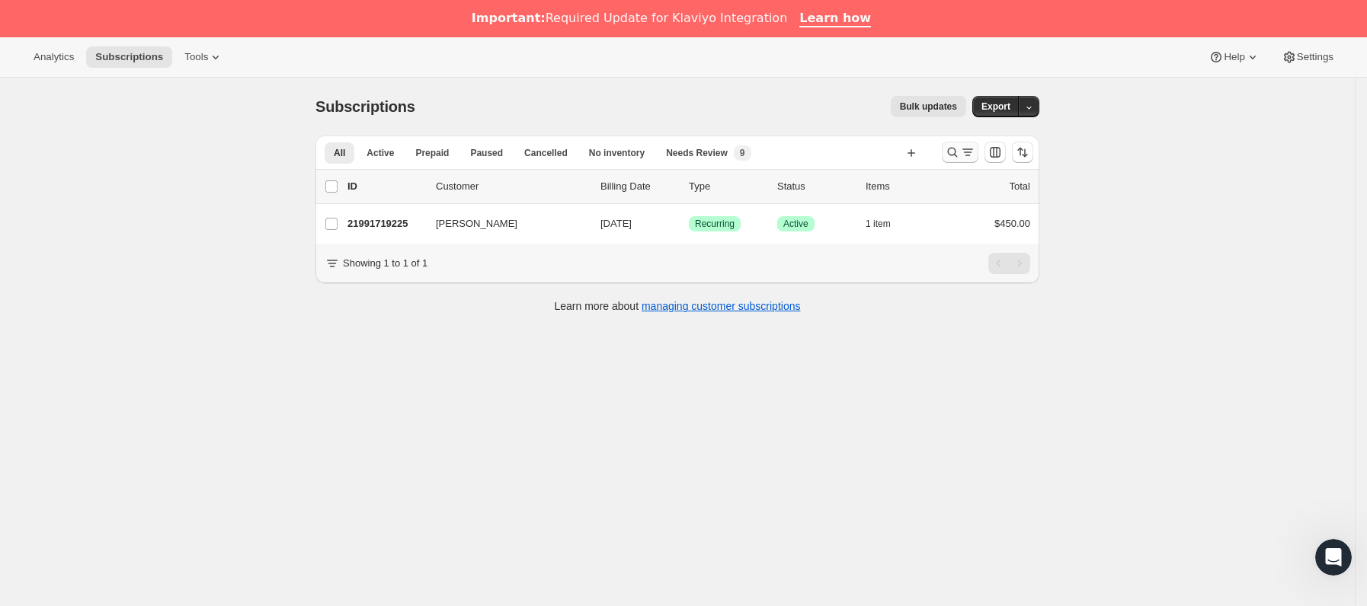
click at [952, 153] on icon "Buscar y filtrar resultados" at bounding box center [952, 152] width 15 height 15
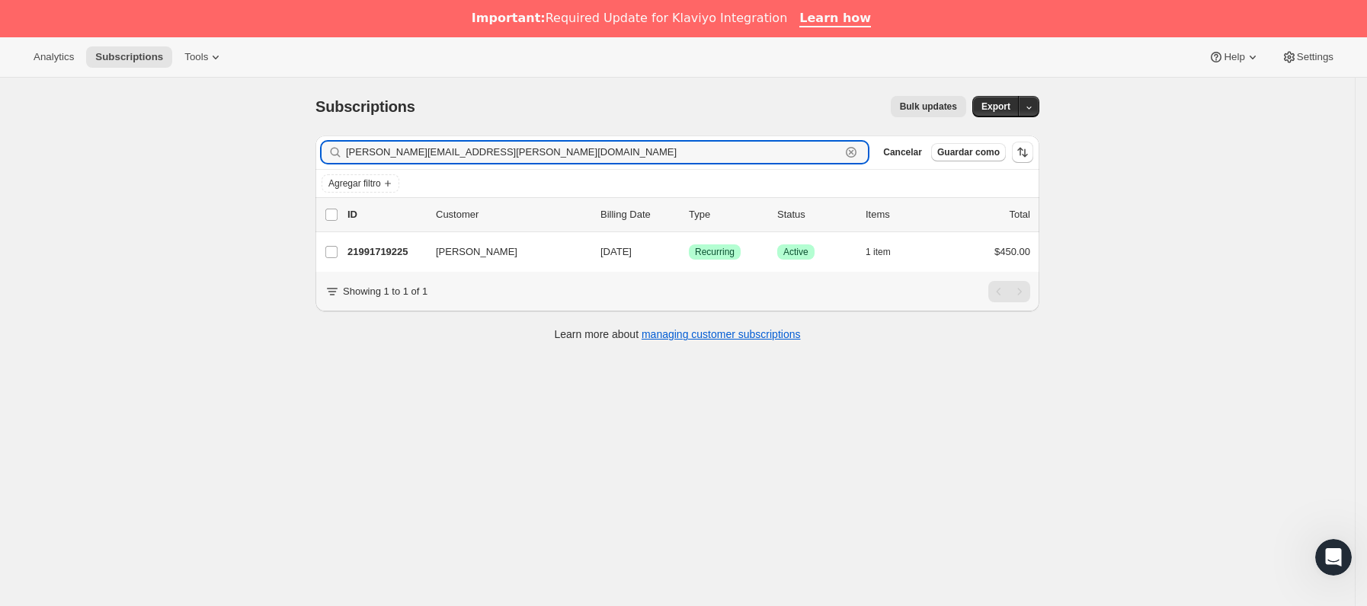
paste input "kiiwiita1326"
drag, startPoint x: 396, startPoint y: 146, endPoint x: 130, endPoint y: 110, distance: 268.4
click at [130, 110] on div "Subscriptions. Esta página está lista Subscriptions Bulk updates Más acciones B…" at bounding box center [677, 381] width 1355 height 606
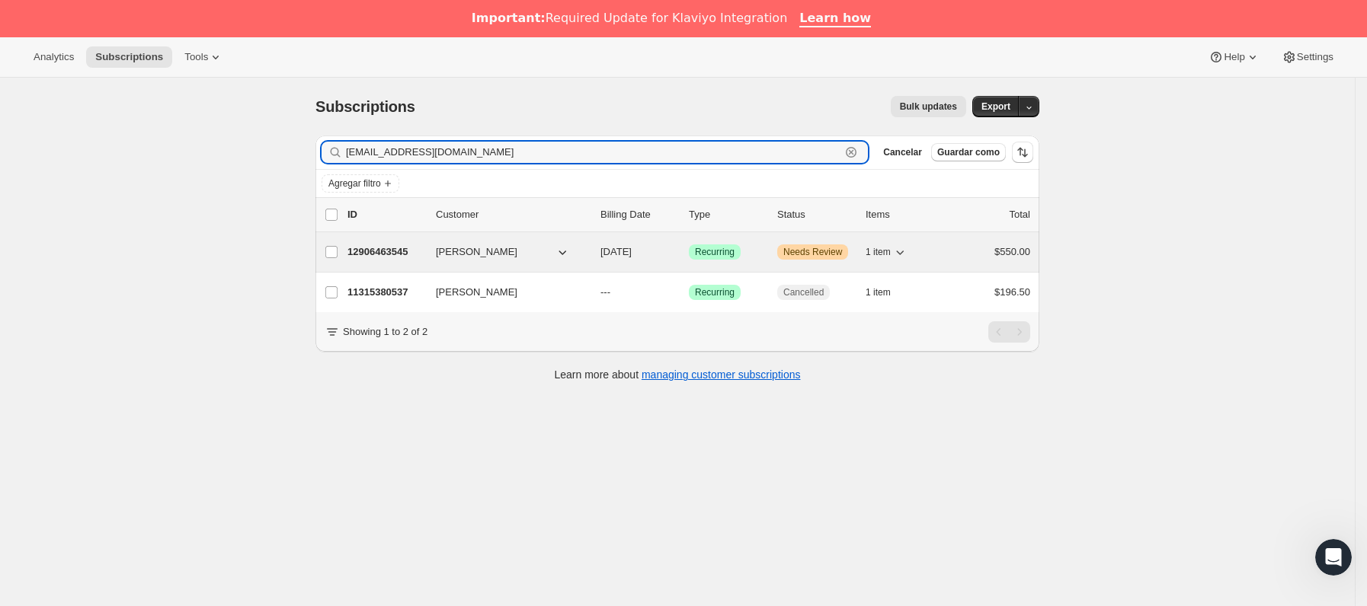
type input "[EMAIL_ADDRESS][DOMAIN_NAME]"
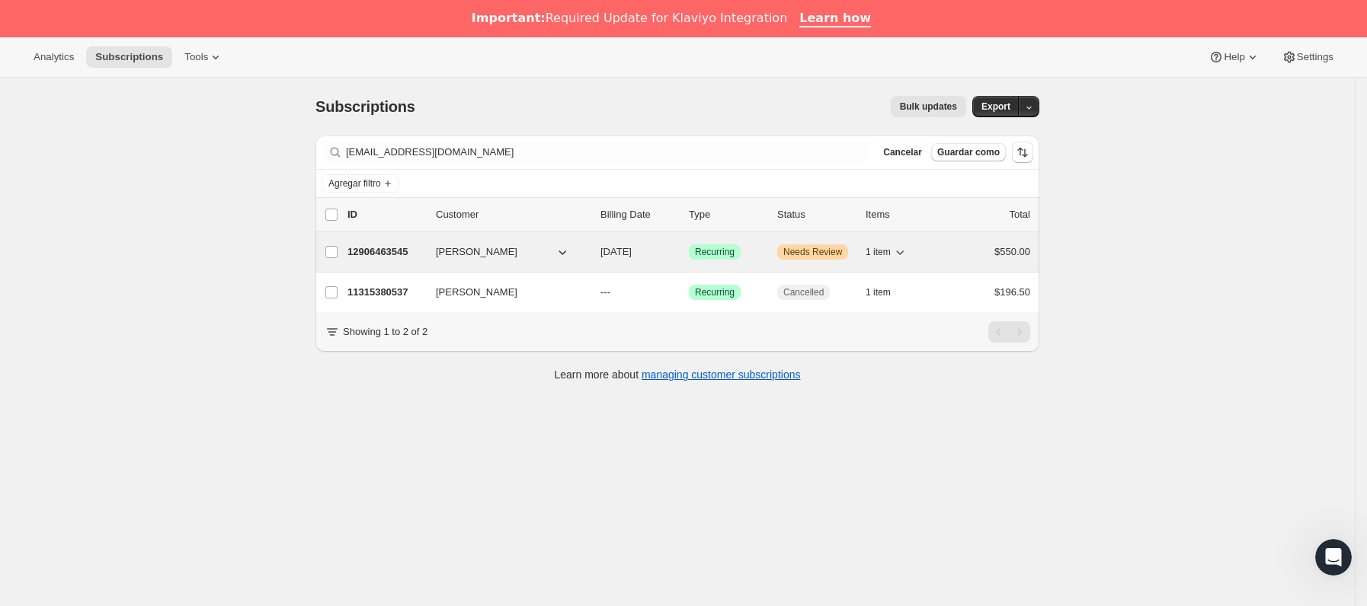
click at [414, 263] on div "12906463545 [PERSON_NAME] [DATE] Logrado Recurring Advertencia Needs Review 1 i…" at bounding box center [688, 252] width 683 height 21
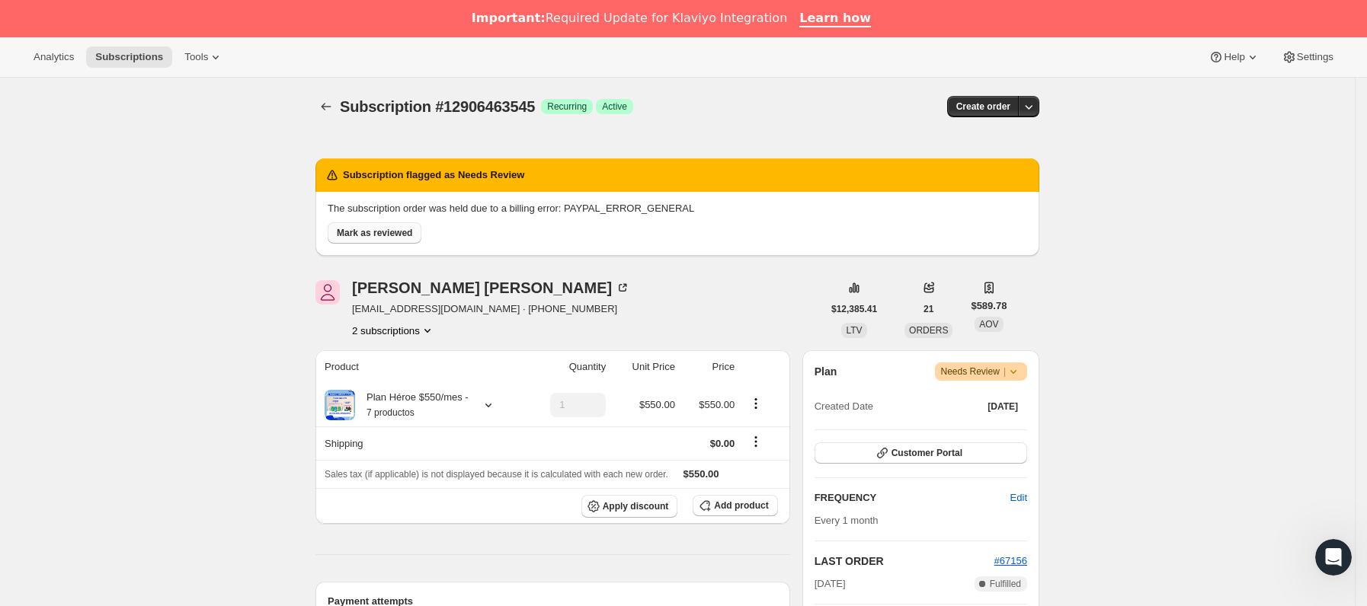
click at [387, 230] on span "Mark as reviewed" at bounding box center [374, 233] width 75 height 12
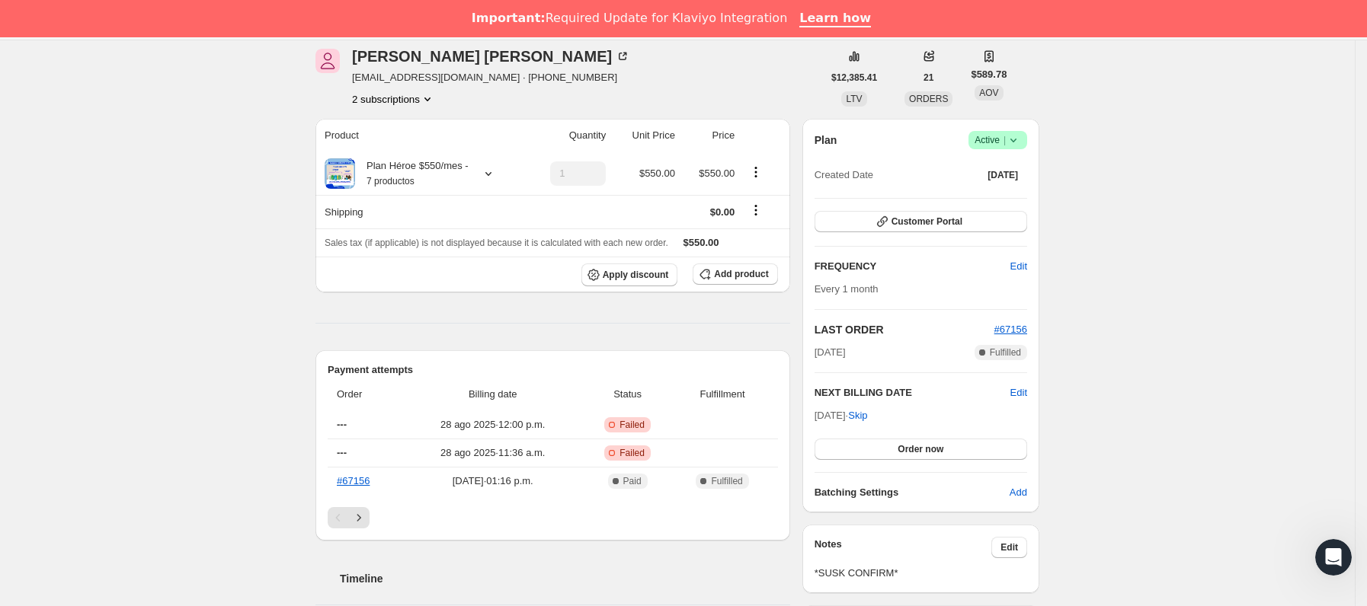
scroll to position [229, 0]
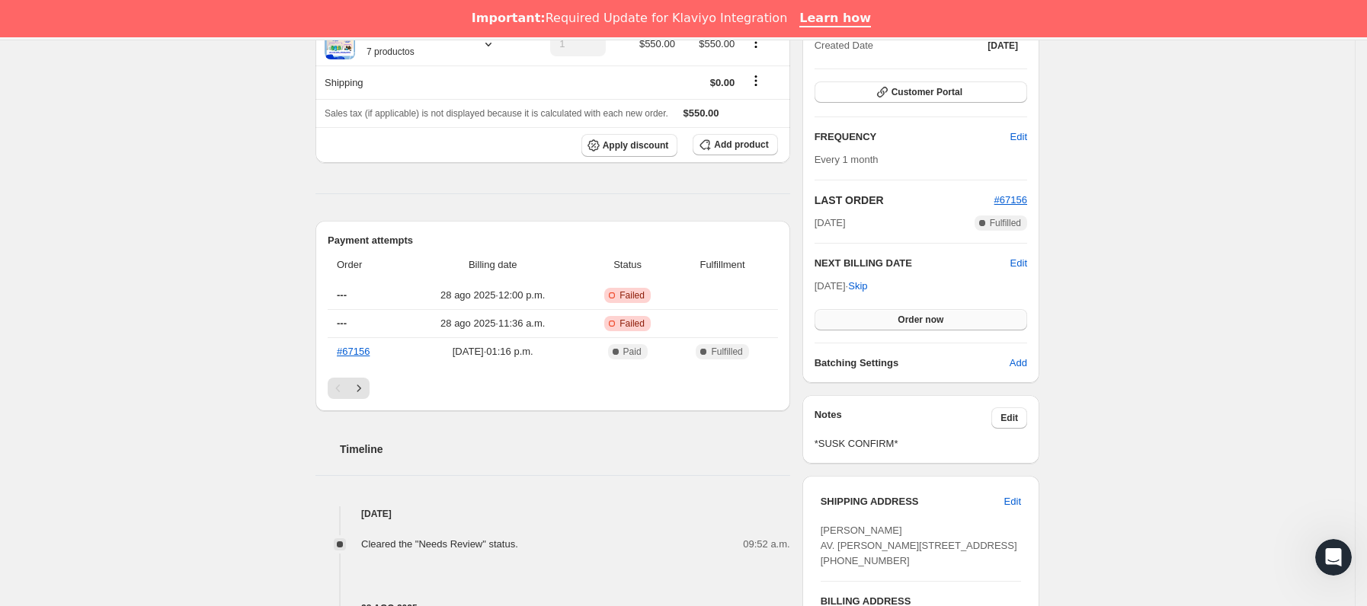
click at [894, 319] on button "Order now" at bounding box center [920, 319] width 213 height 21
click at [894, 319] on span "Click to confirm" at bounding box center [920, 320] width 69 height 12
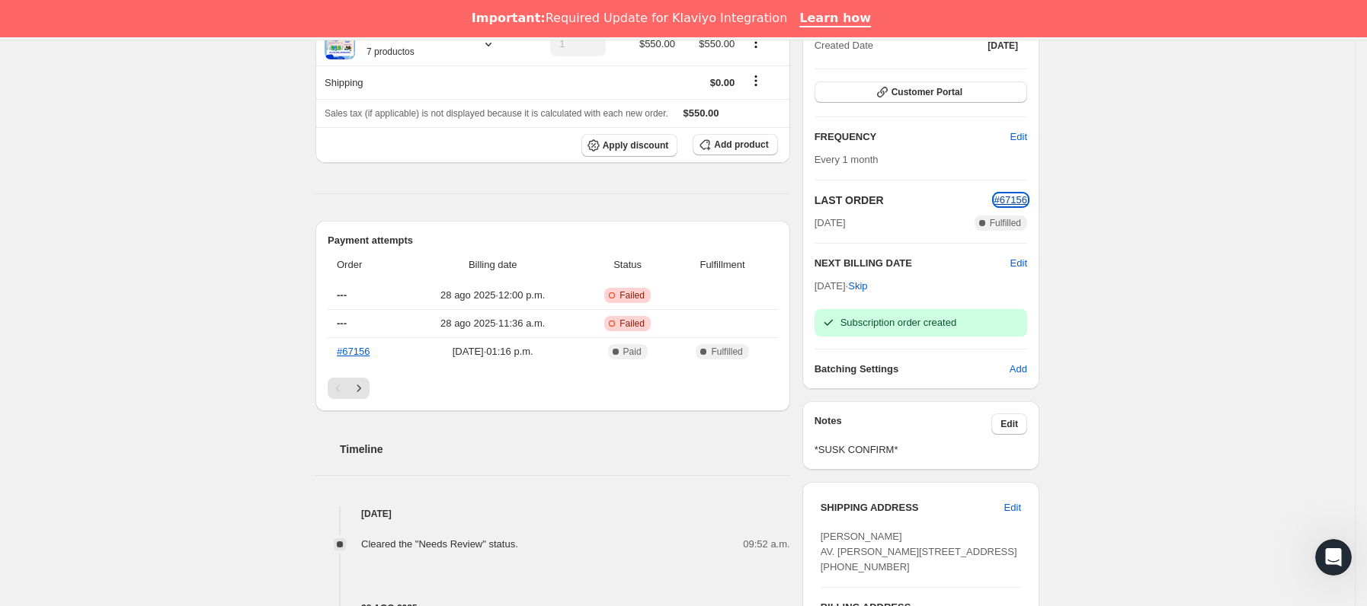
click at [1022, 196] on span "#67156" at bounding box center [1010, 199] width 33 height 11
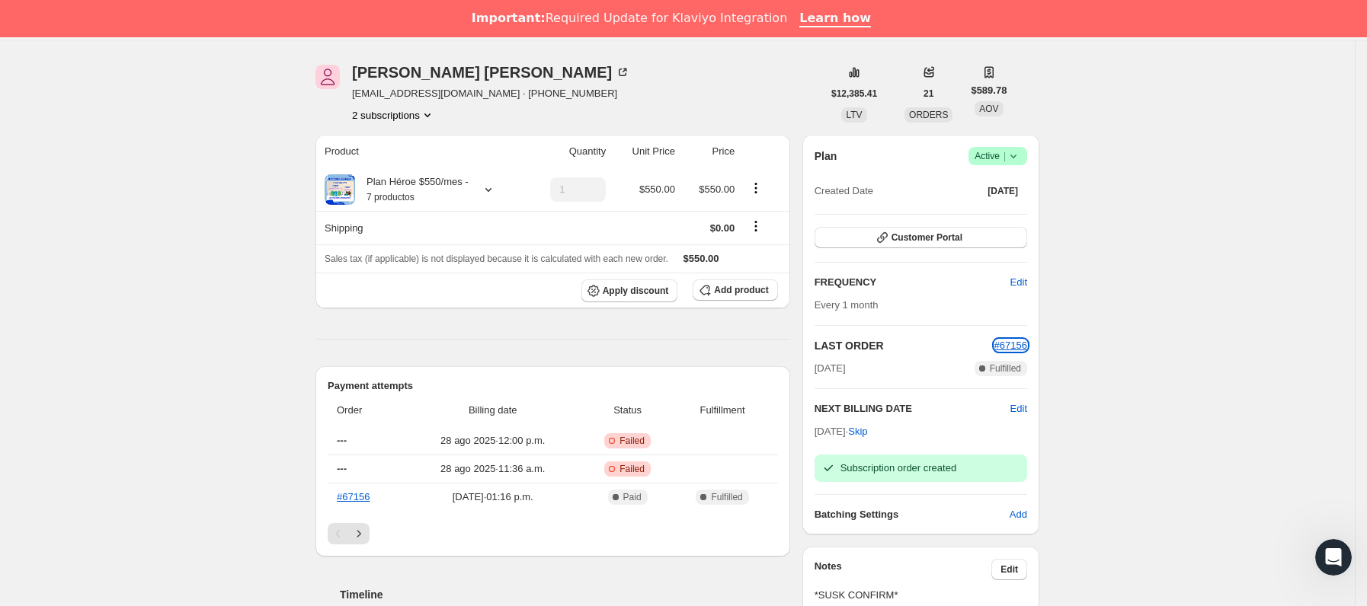
scroll to position [0, 0]
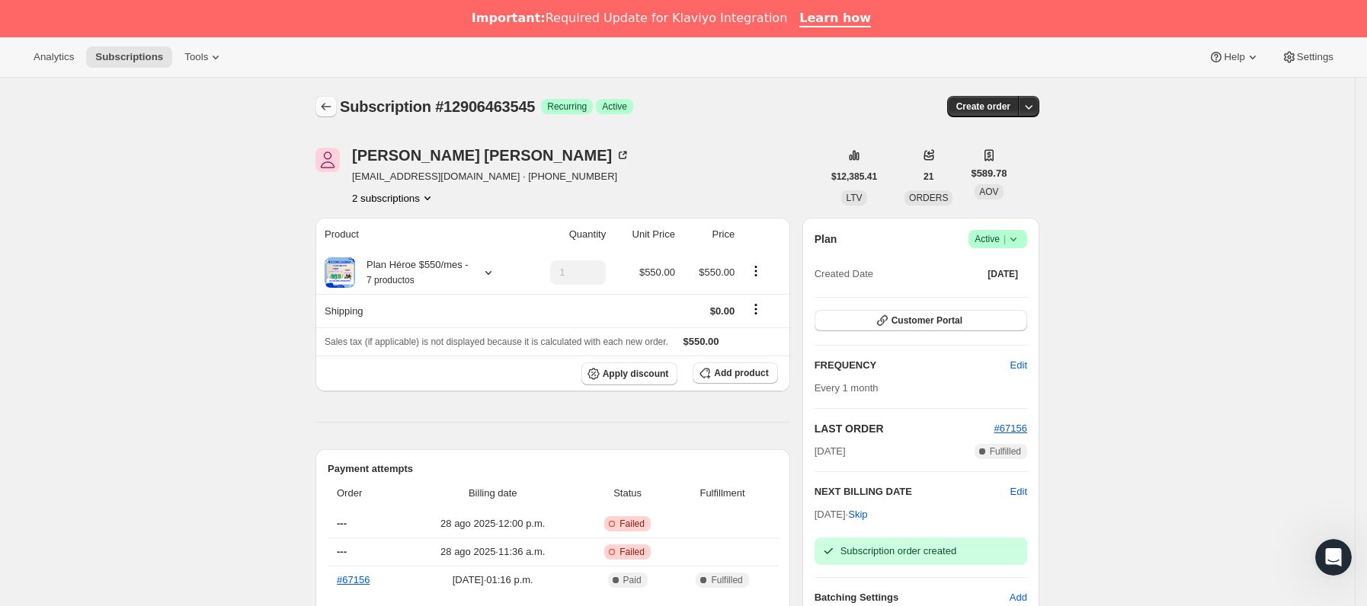
click at [337, 114] on button "Subscriptions" at bounding box center [325, 106] width 21 height 21
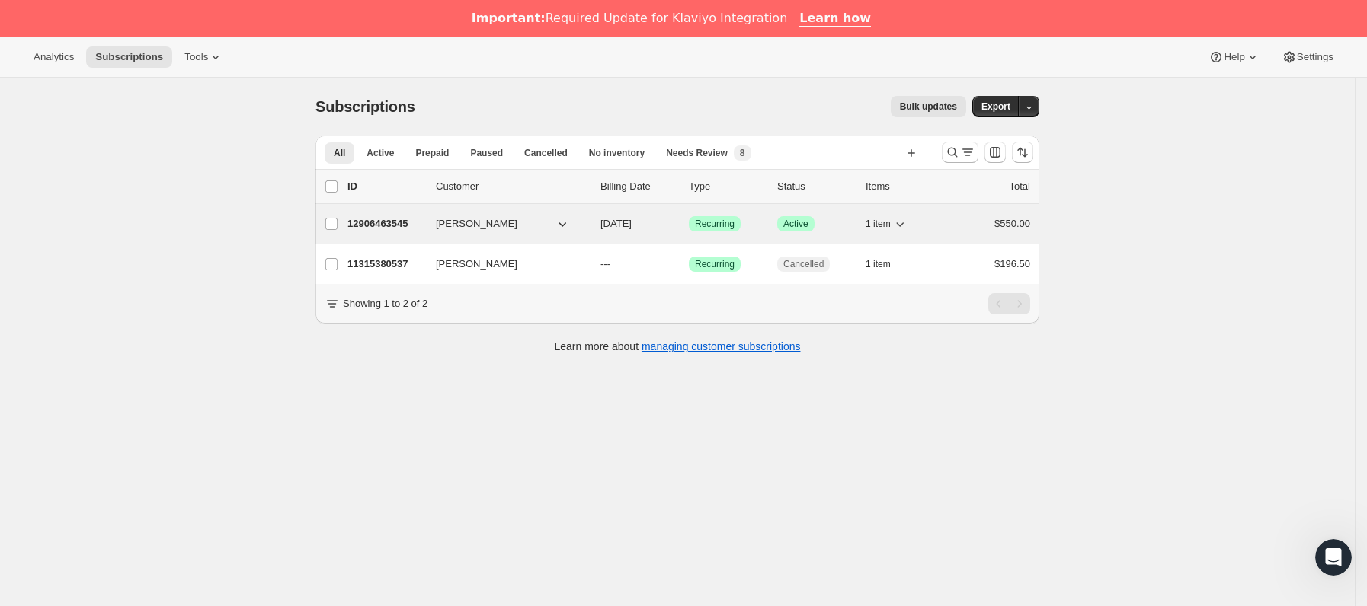
click at [408, 219] on p "12906463545" at bounding box center [385, 223] width 76 height 15
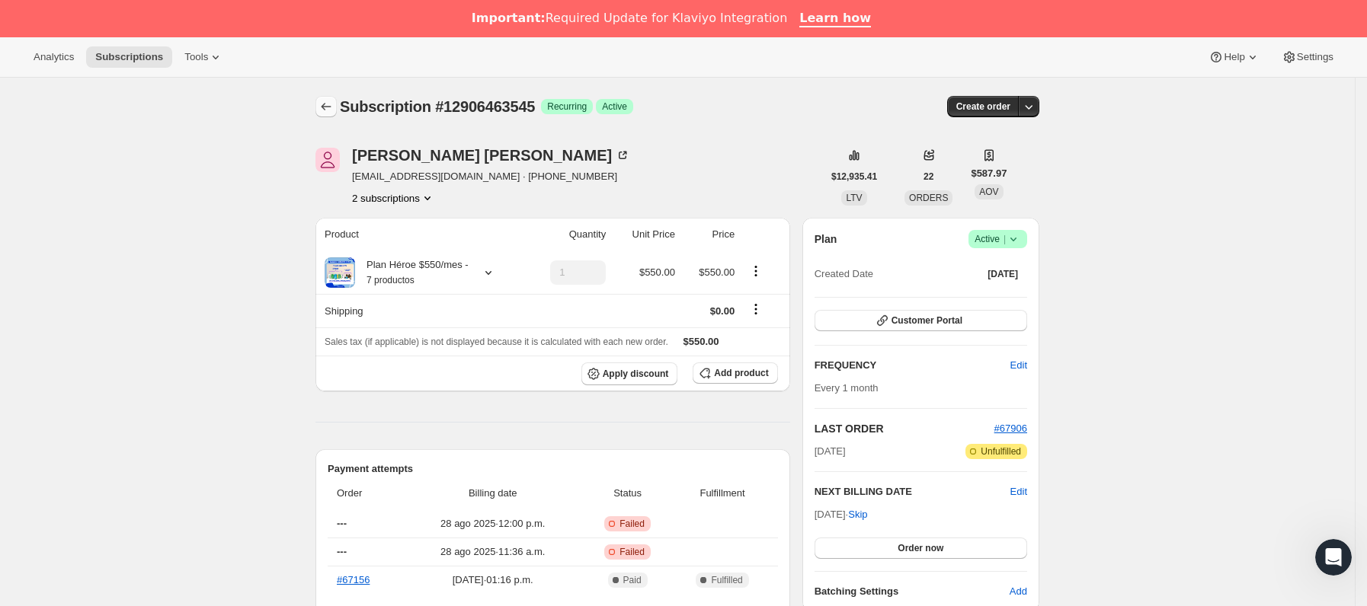
click at [329, 109] on icon "Subscriptions" at bounding box center [325, 106] width 15 height 15
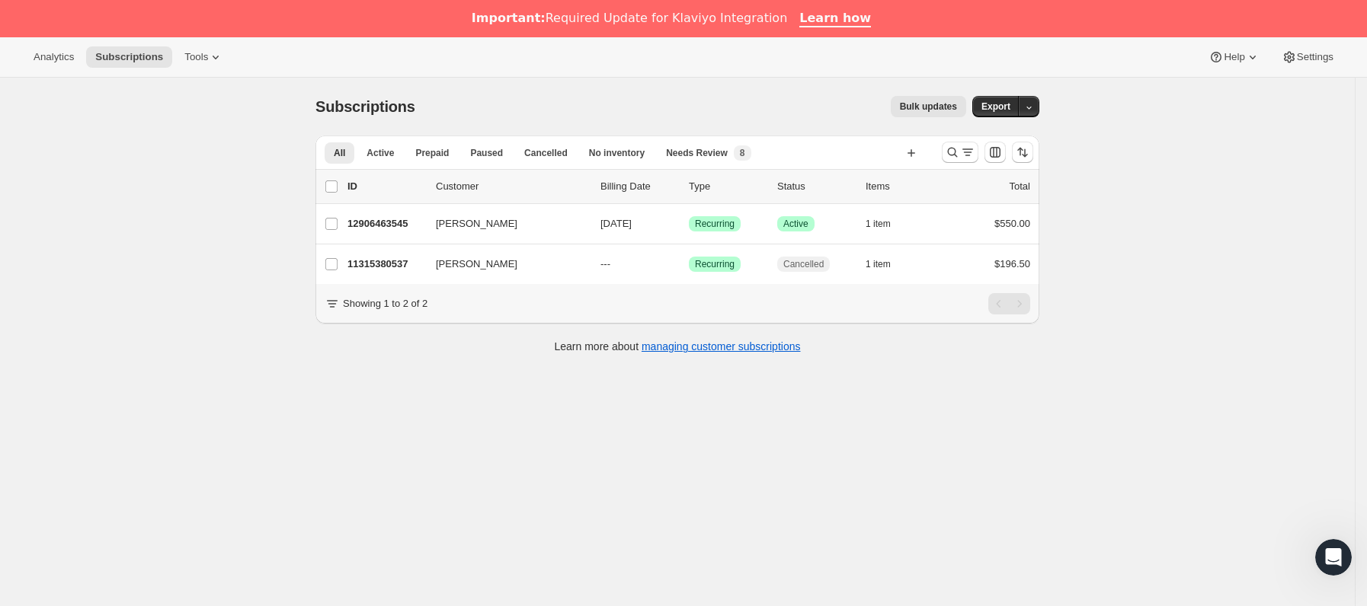
click at [963, 164] on div at bounding box center [988, 152] width 104 height 30
click at [960, 154] on icon "Buscar y filtrar resultados" at bounding box center [952, 152] width 15 height 15
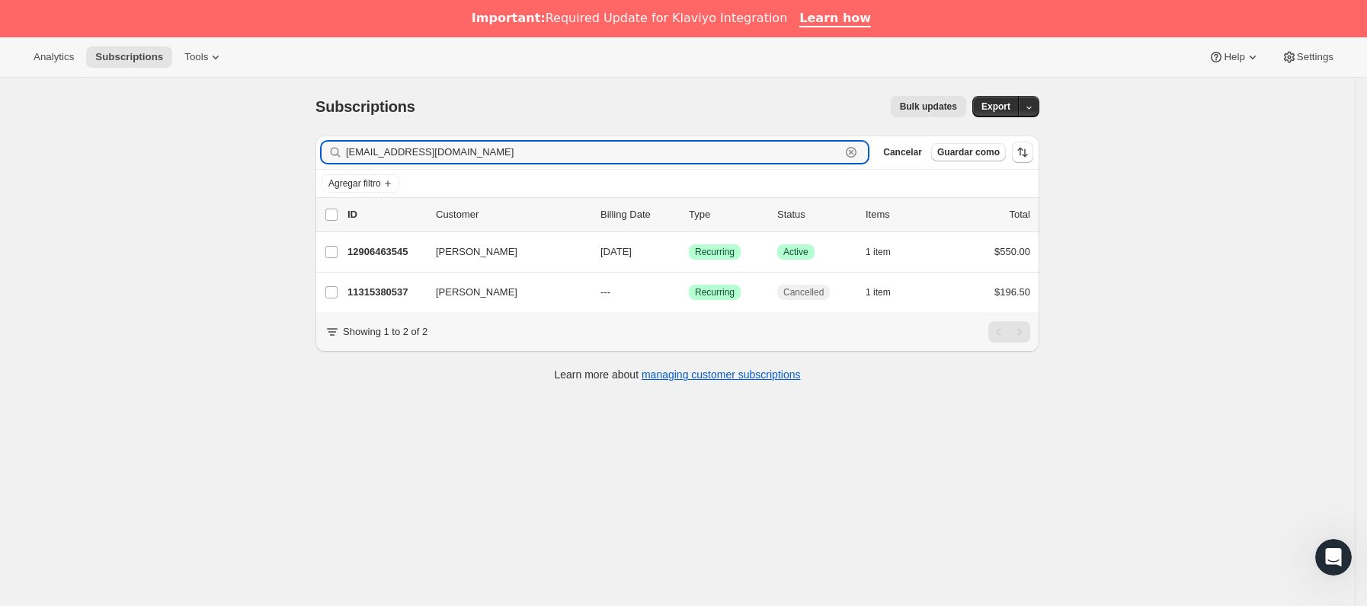
paste input "gg.[PERSON_NAME]"
drag, startPoint x: 494, startPoint y: 156, endPoint x: 272, endPoint y: 149, distance: 222.6
click at [272, 149] on div "Subscriptions. Esta página está lista Subscriptions Bulk updates Más acciones B…" at bounding box center [677, 381] width 1355 height 606
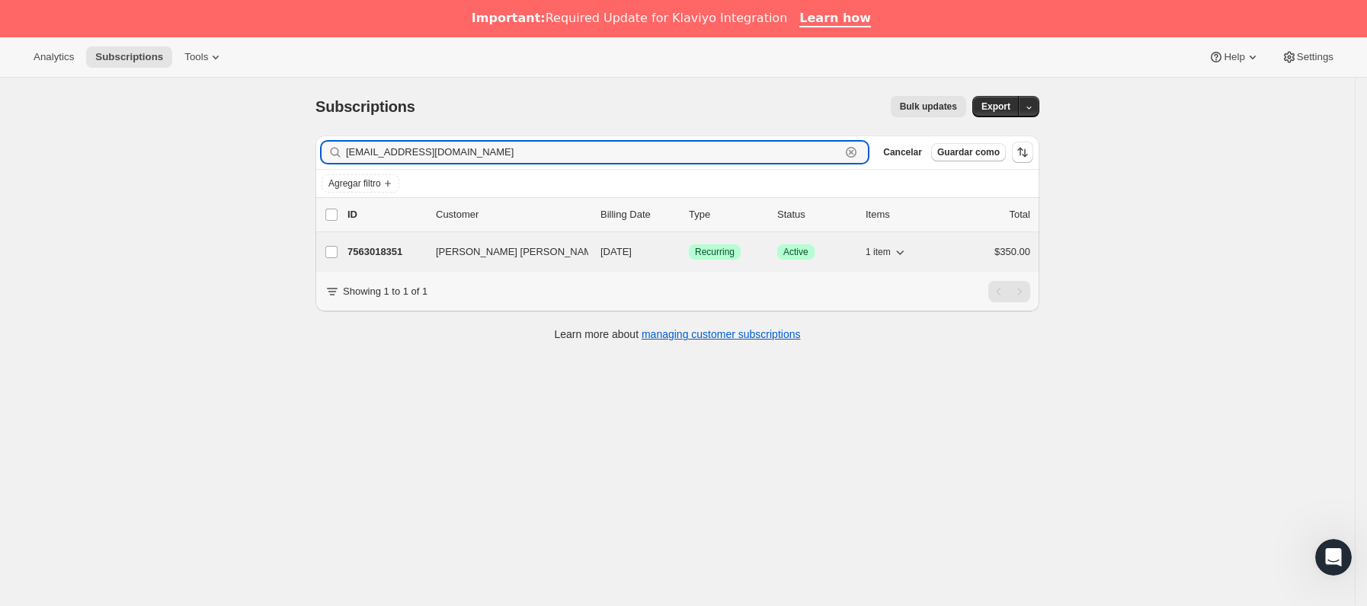
type input "[EMAIL_ADDRESS][DOMAIN_NAME]"
click at [419, 258] on p "7563018351" at bounding box center [385, 252] width 76 height 15
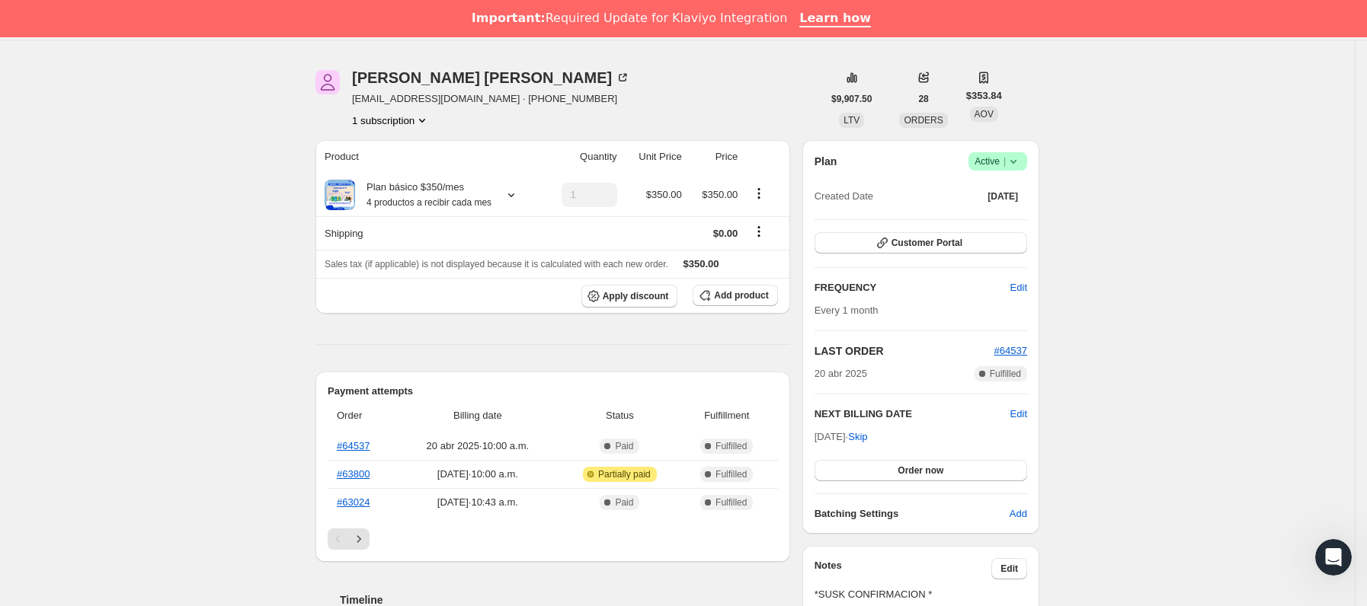
scroll to position [114, 0]
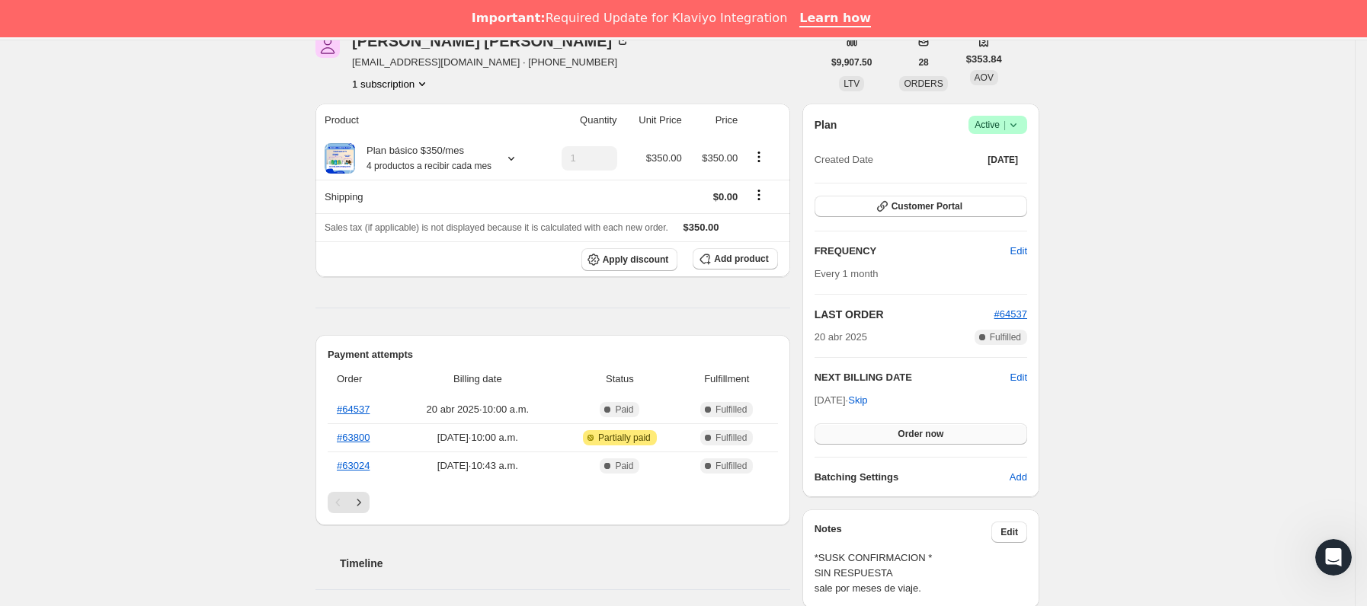
click at [876, 432] on button "Order now" at bounding box center [920, 434] width 213 height 21
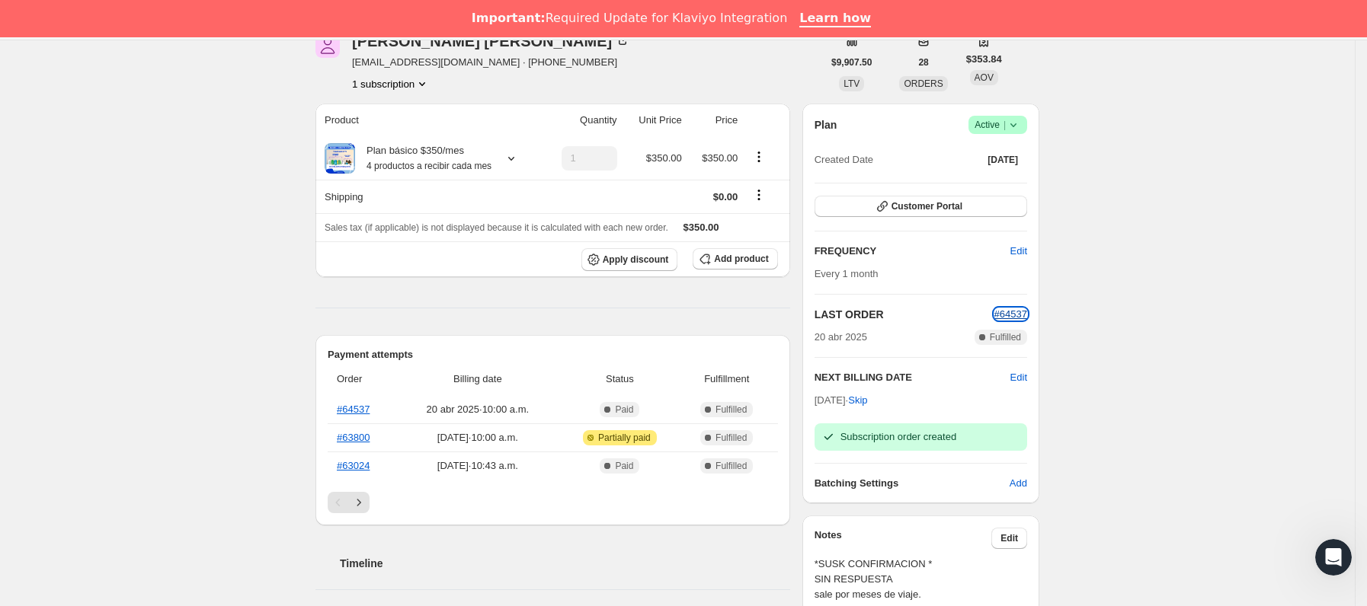
click at [1010, 319] on span "#64537" at bounding box center [1010, 314] width 33 height 11
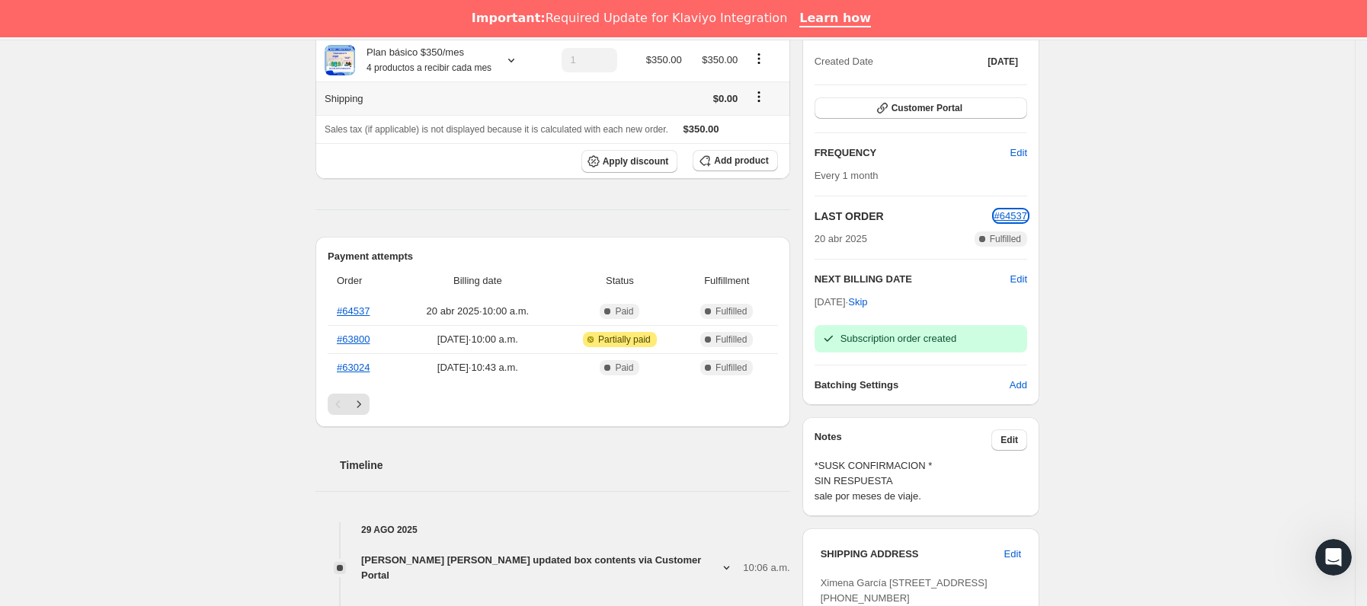
scroll to position [0, 0]
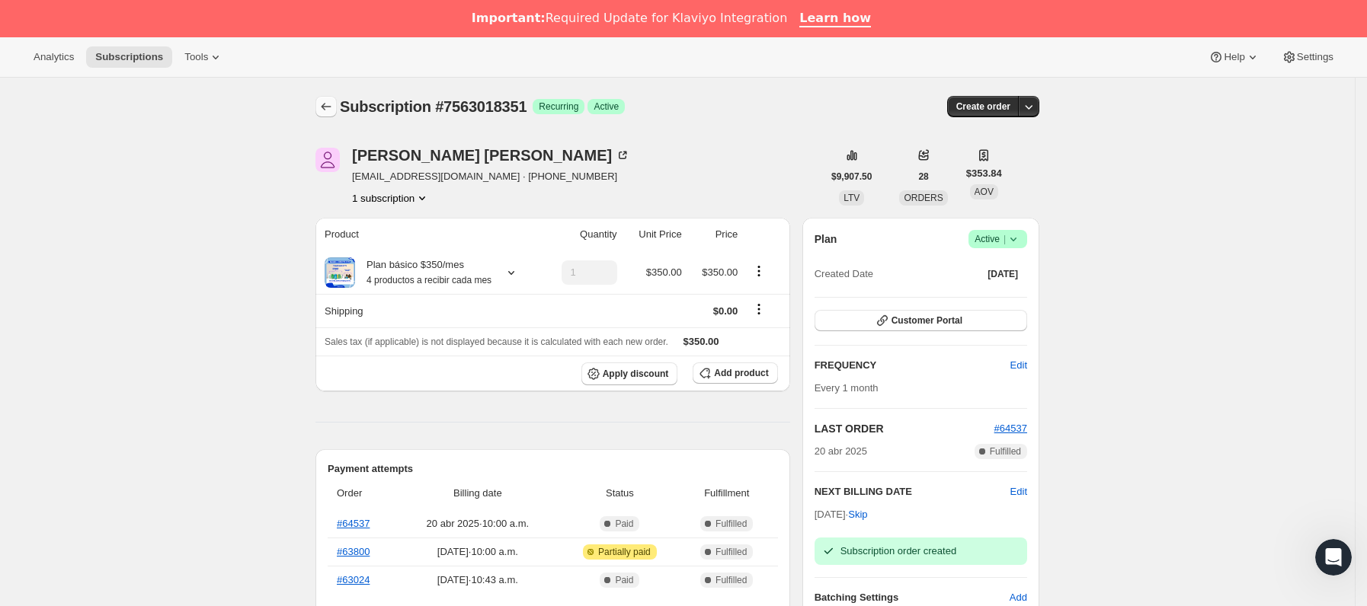
click at [331, 104] on icon "Subscriptions" at bounding box center [325, 106] width 15 height 15
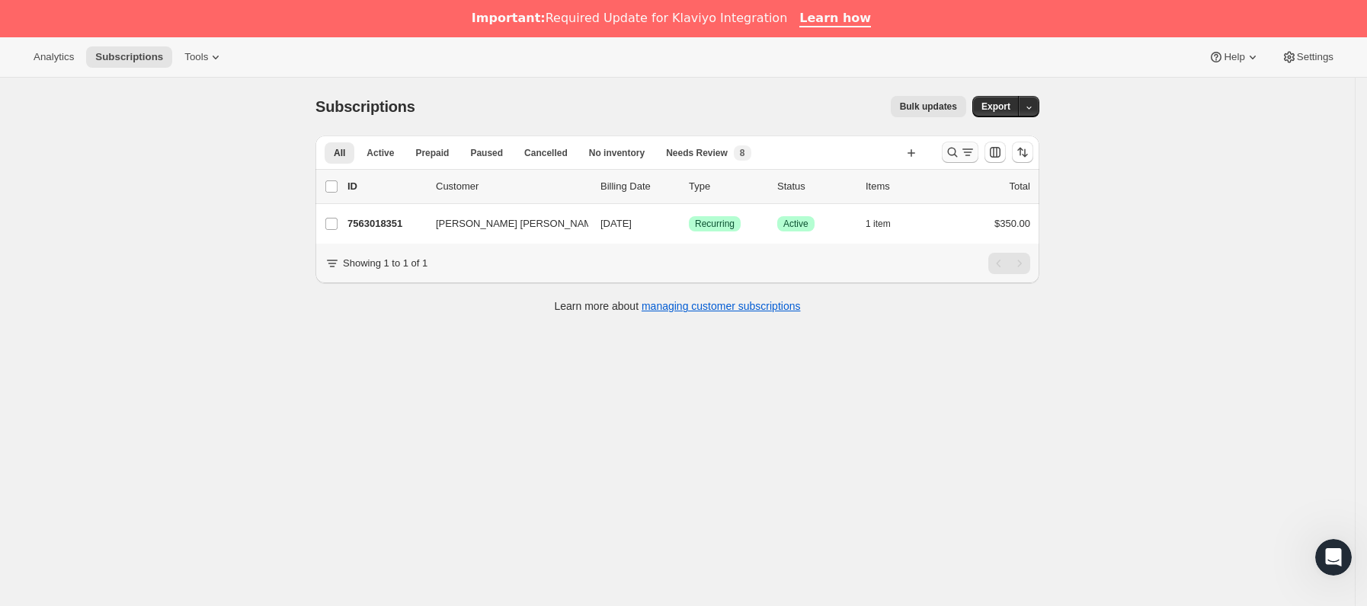
click at [952, 157] on icon "Buscar y filtrar resultados" at bounding box center [952, 152] width 15 height 15
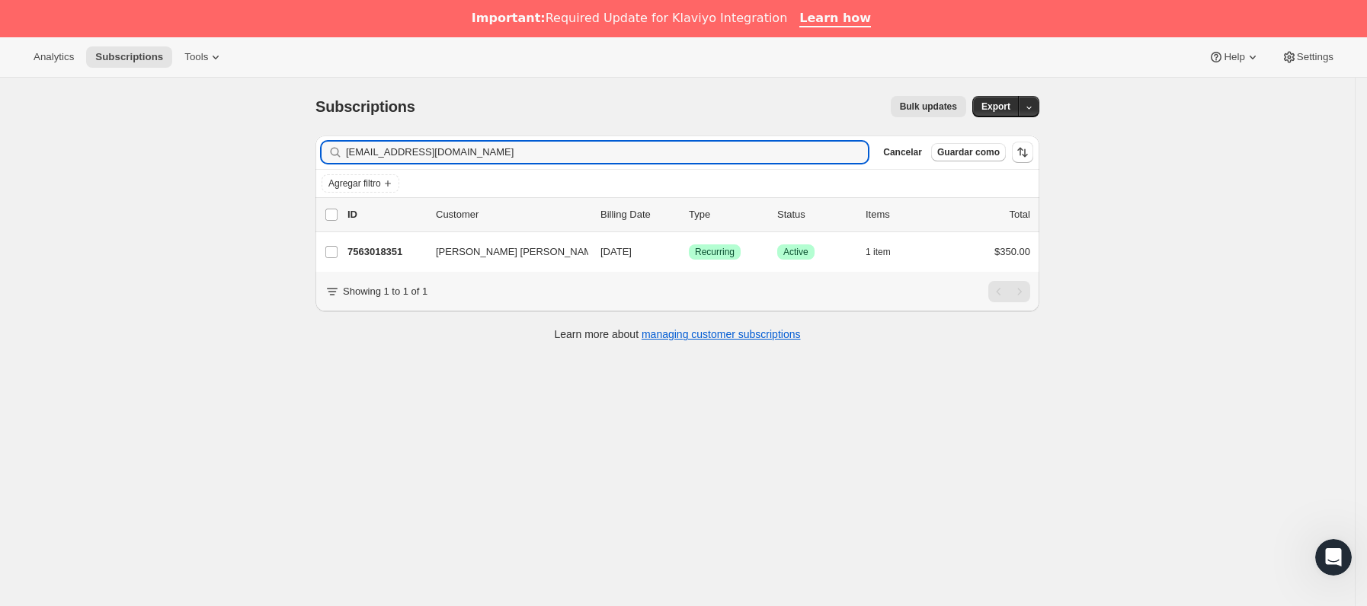
drag, startPoint x: 567, startPoint y: 152, endPoint x: 123, endPoint y: 190, distance: 445.0
click at [123, 190] on div "Subscriptions. Esta página está lista Subscriptions Bulk updates Más acciones B…" at bounding box center [677, 381] width 1355 height 606
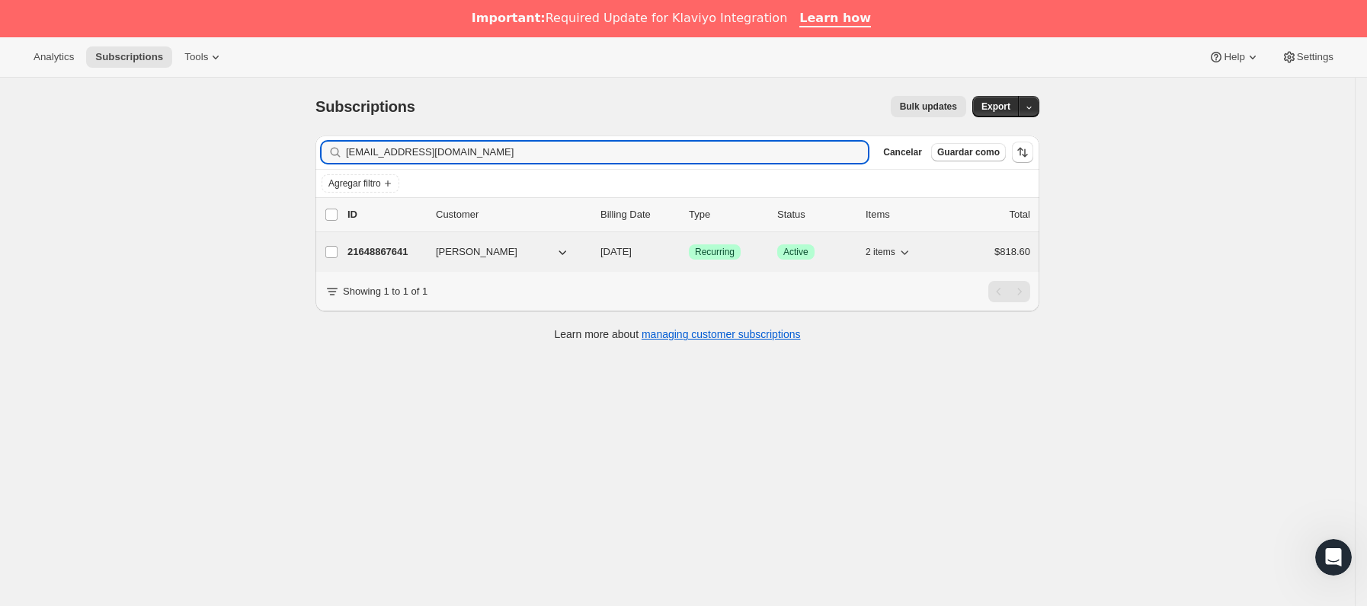
type input "[EMAIL_ADDRESS][DOMAIN_NAME]"
click at [407, 260] on p "21648867641" at bounding box center [385, 252] width 76 height 15
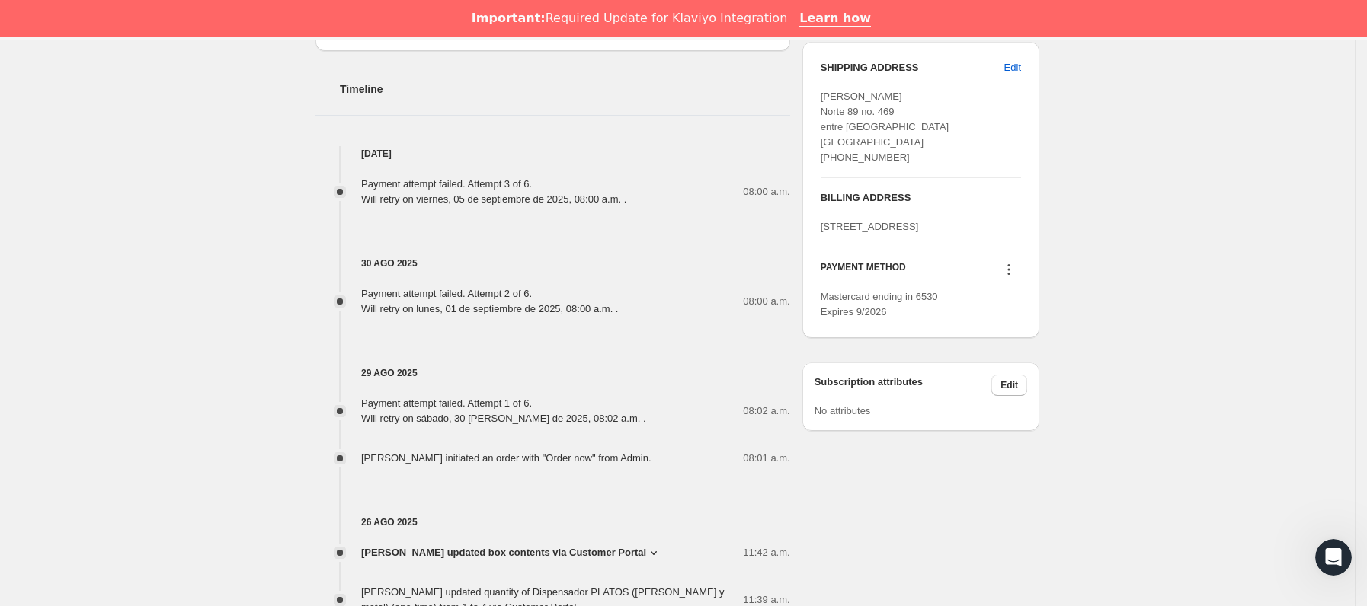
scroll to position [914, 0]
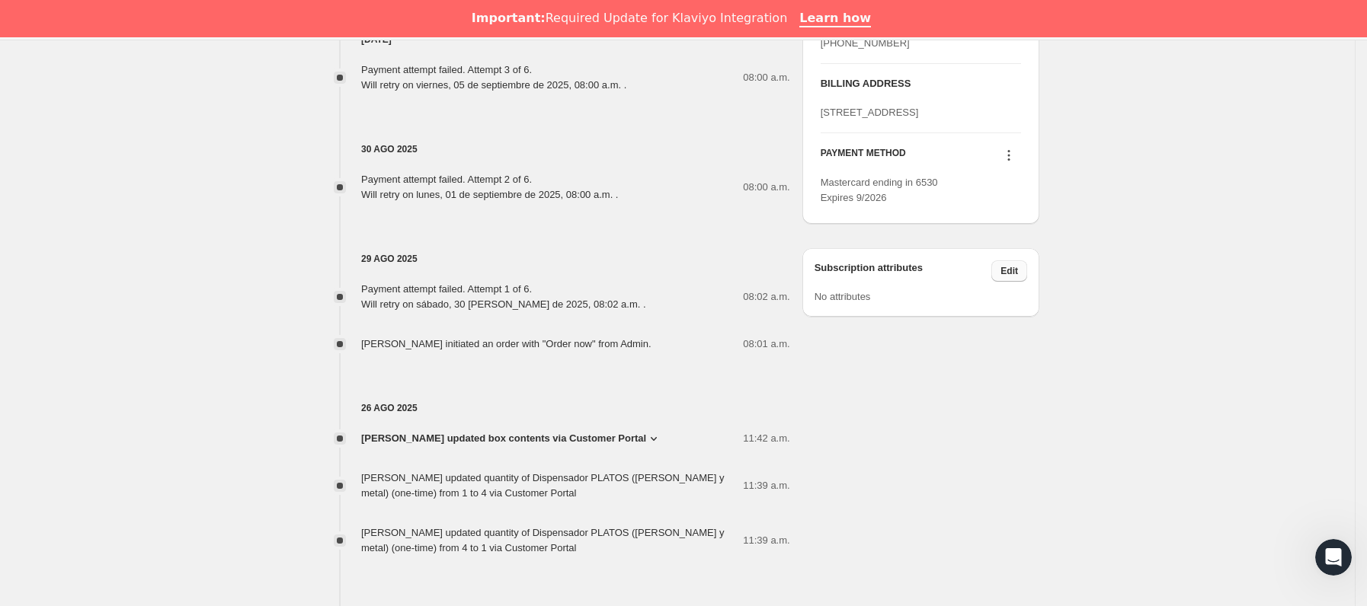
click at [1011, 282] on button "Edit" at bounding box center [1009, 271] width 36 height 21
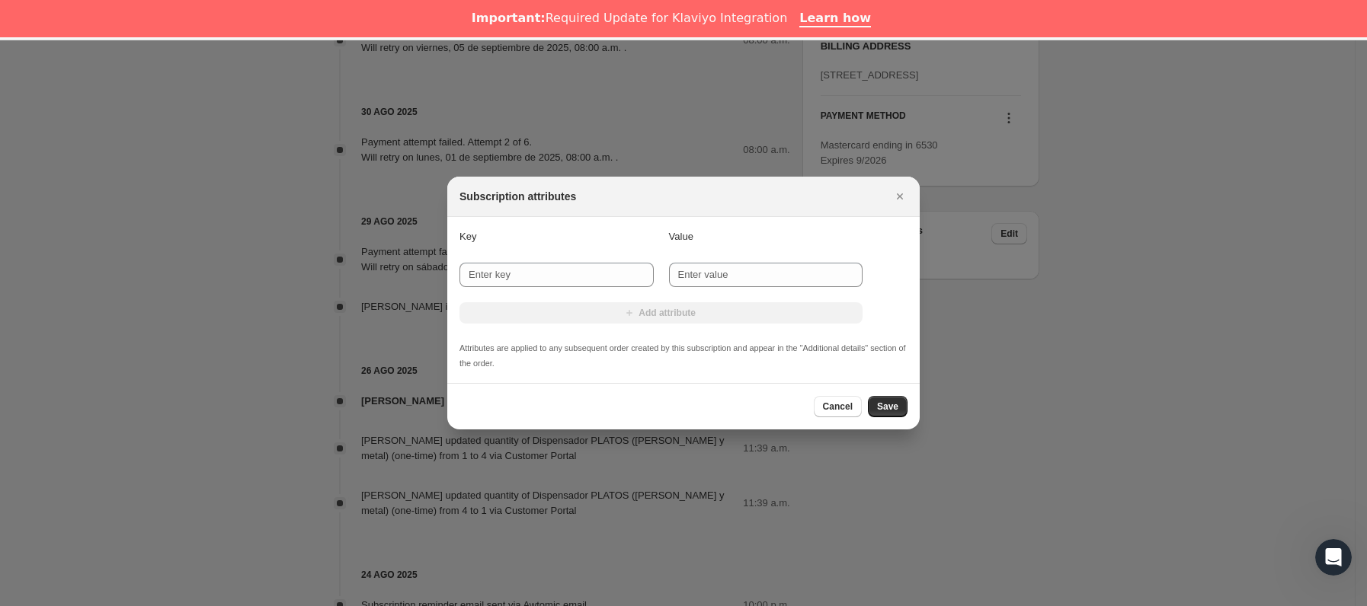
click at [894, 197] on icon "Cerrar" at bounding box center [899, 196] width 15 height 15
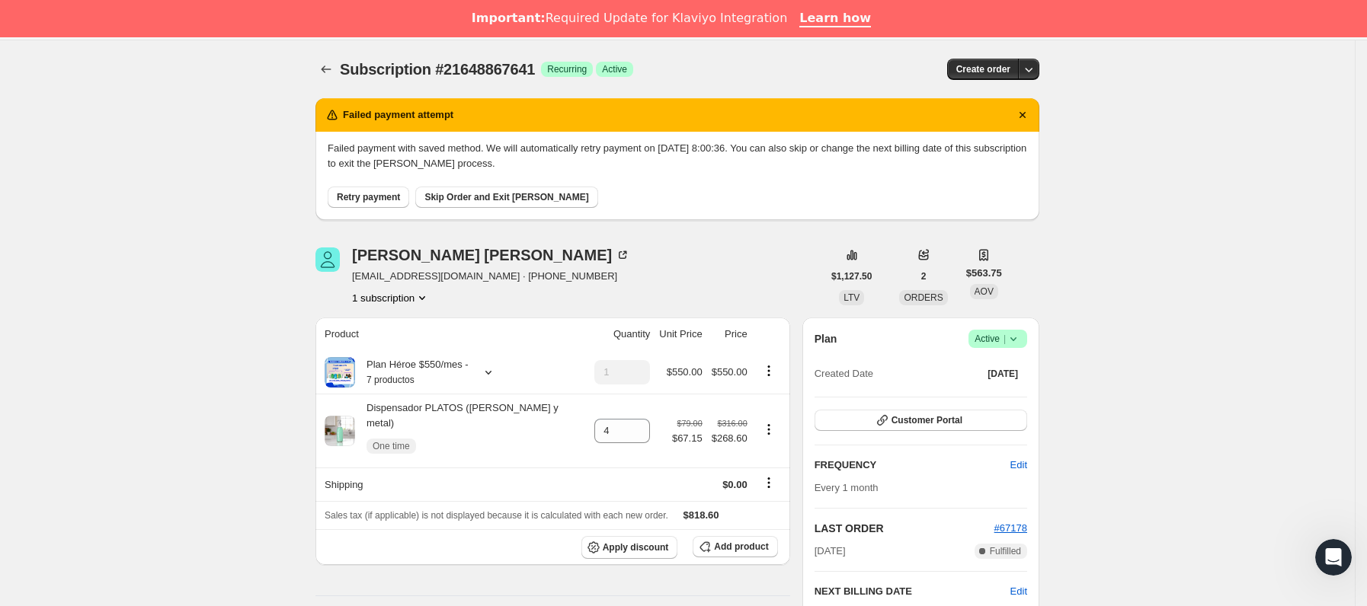
scroll to position [914, 0]
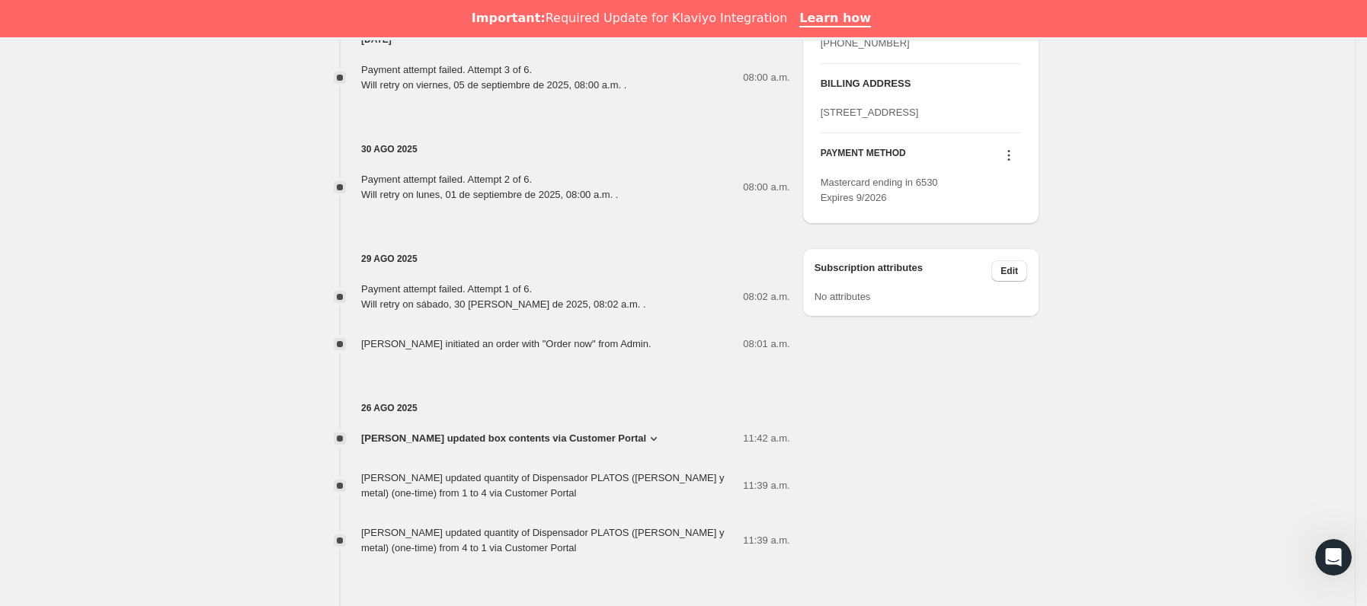
click at [1010, 163] on icon at bounding box center [1008, 155] width 15 height 15
click at [1006, 245] on span "Send link to update card" at bounding box center [1014, 247] width 107 height 11
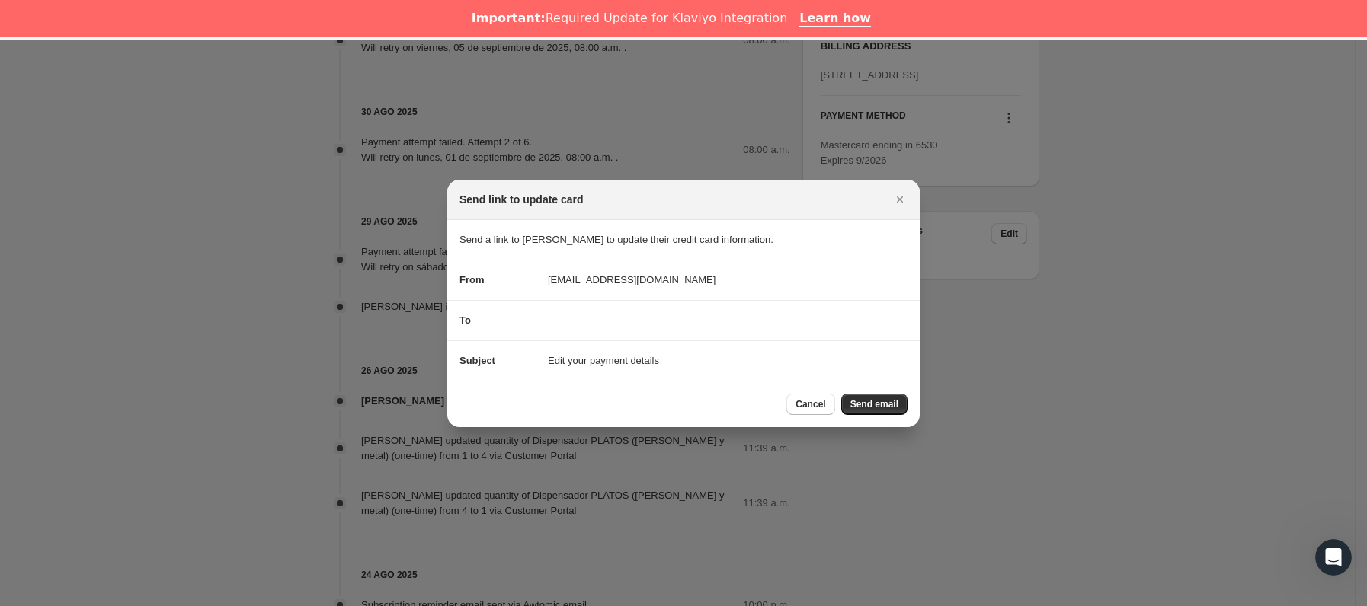
scroll to position [37, 0]
click at [894, 397] on button "Send email" at bounding box center [874, 404] width 66 height 21
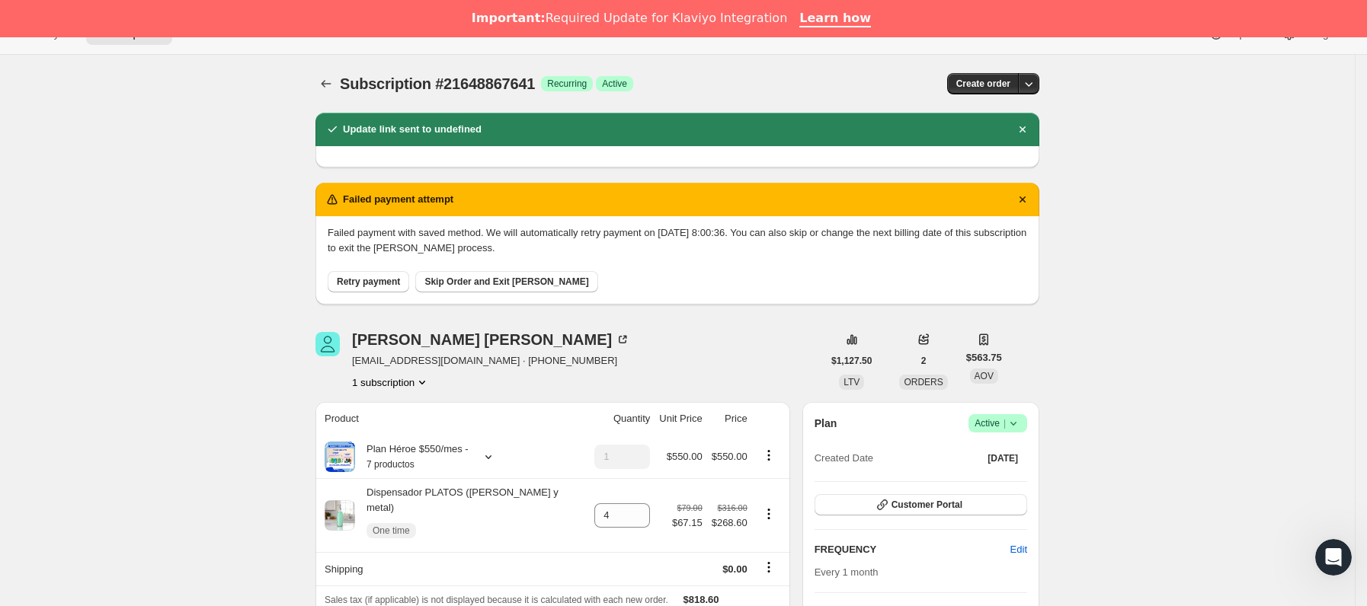
scroll to position [0, 0]
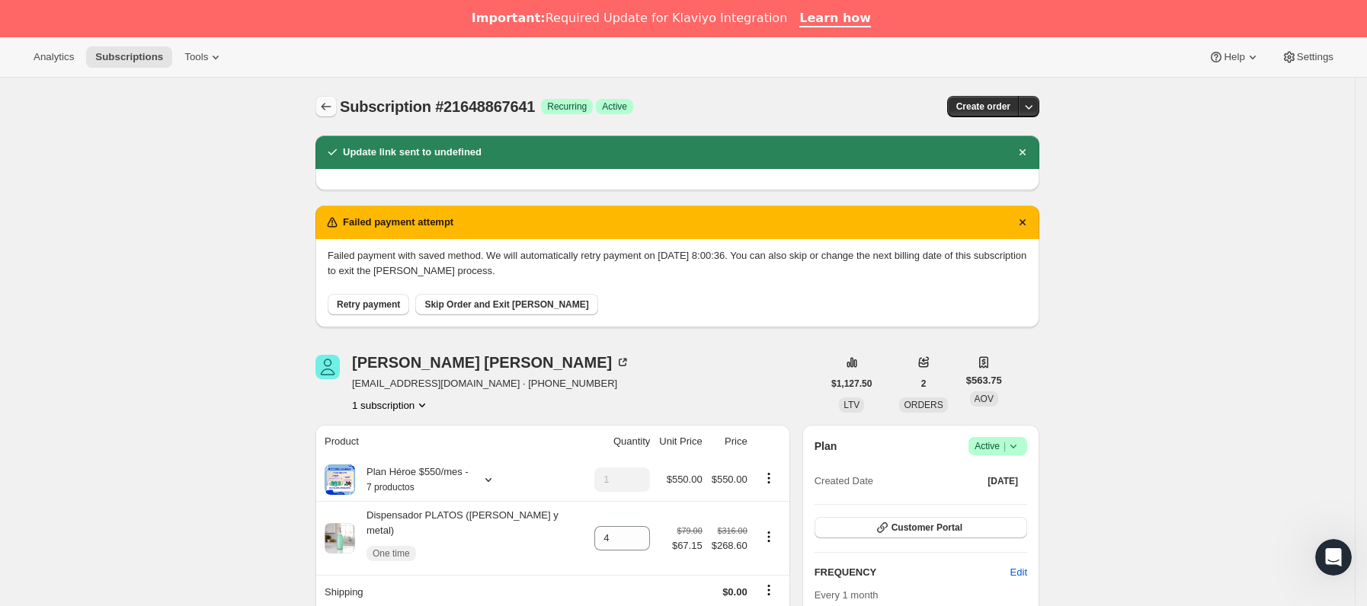
click at [337, 104] on button "Subscriptions" at bounding box center [325, 106] width 21 height 21
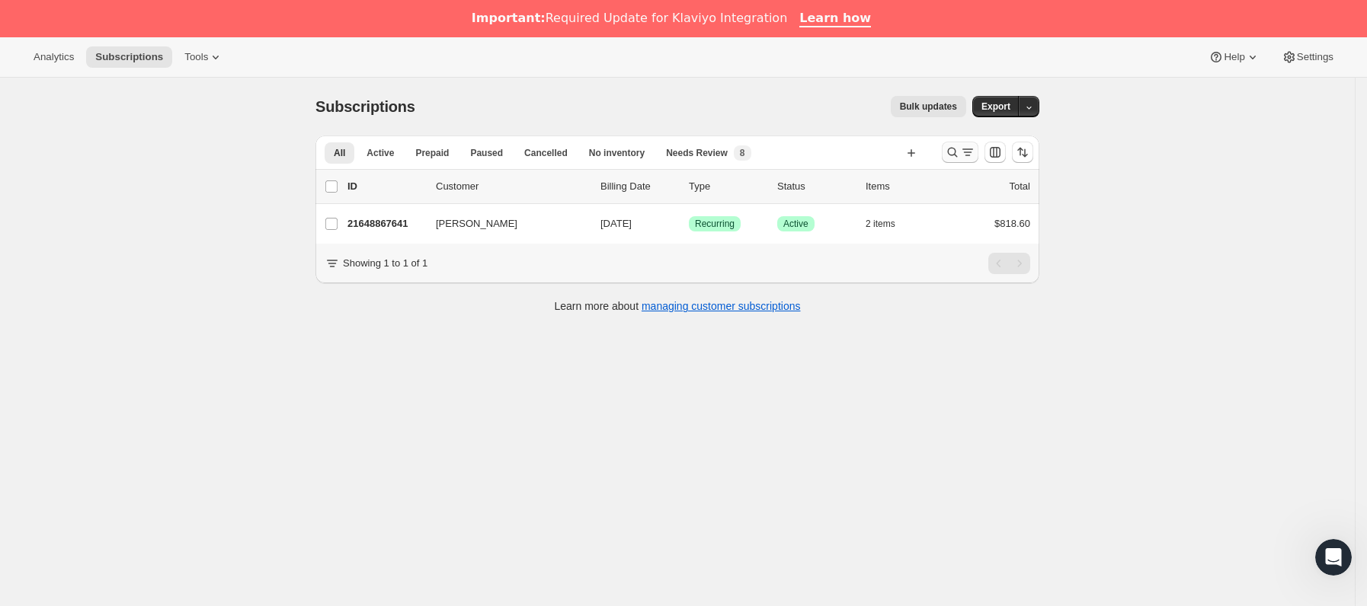
click at [965, 146] on icon "Buscar y filtrar resultados" at bounding box center [967, 152] width 15 height 15
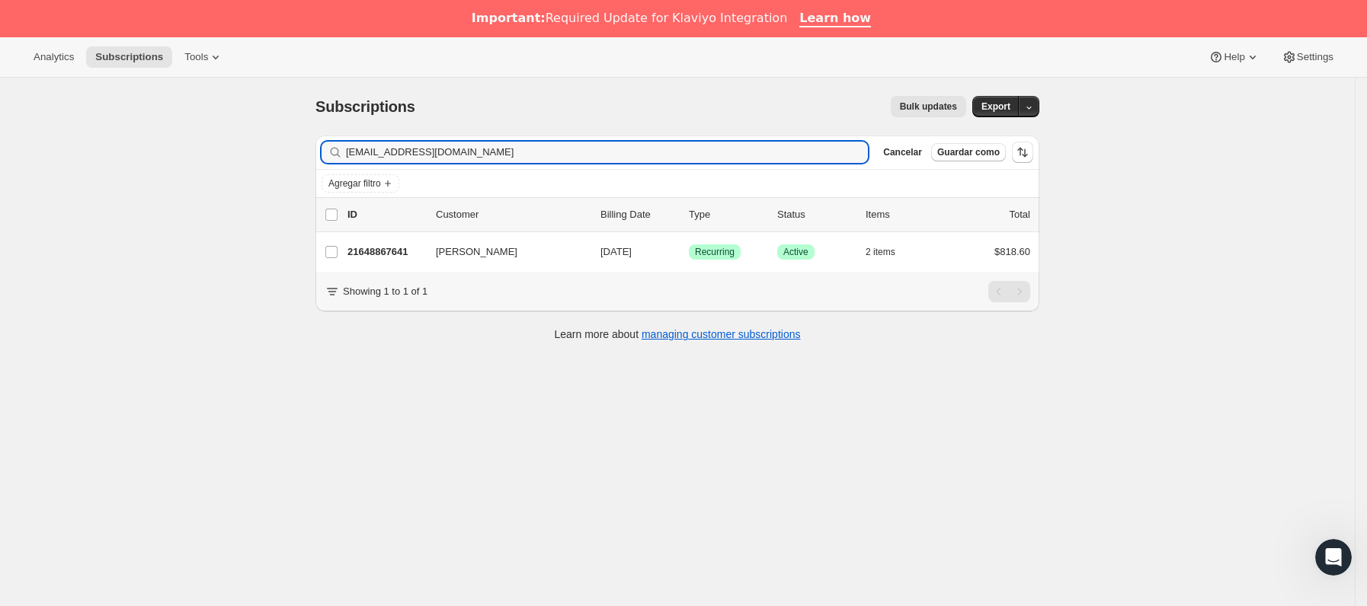
drag, startPoint x: 585, startPoint y: 147, endPoint x: 49, endPoint y: 171, distance: 536.9
click at [37, 165] on div "Subscriptions. Esta página está lista Subscriptions Bulk updates Más acciones B…" at bounding box center [677, 381] width 1355 height 606
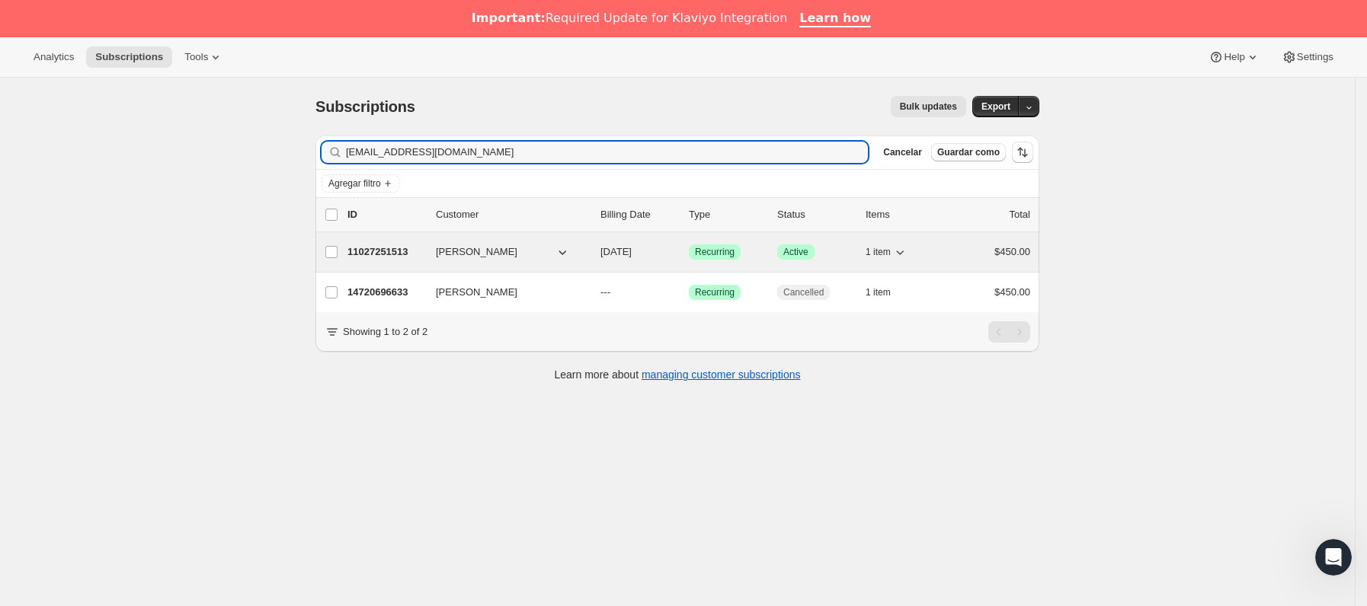
type input "[EMAIL_ADDRESS][DOMAIN_NAME]"
click at [408, 246] on p "11027251513" at bounding box center [385, 252] width 76 height 15
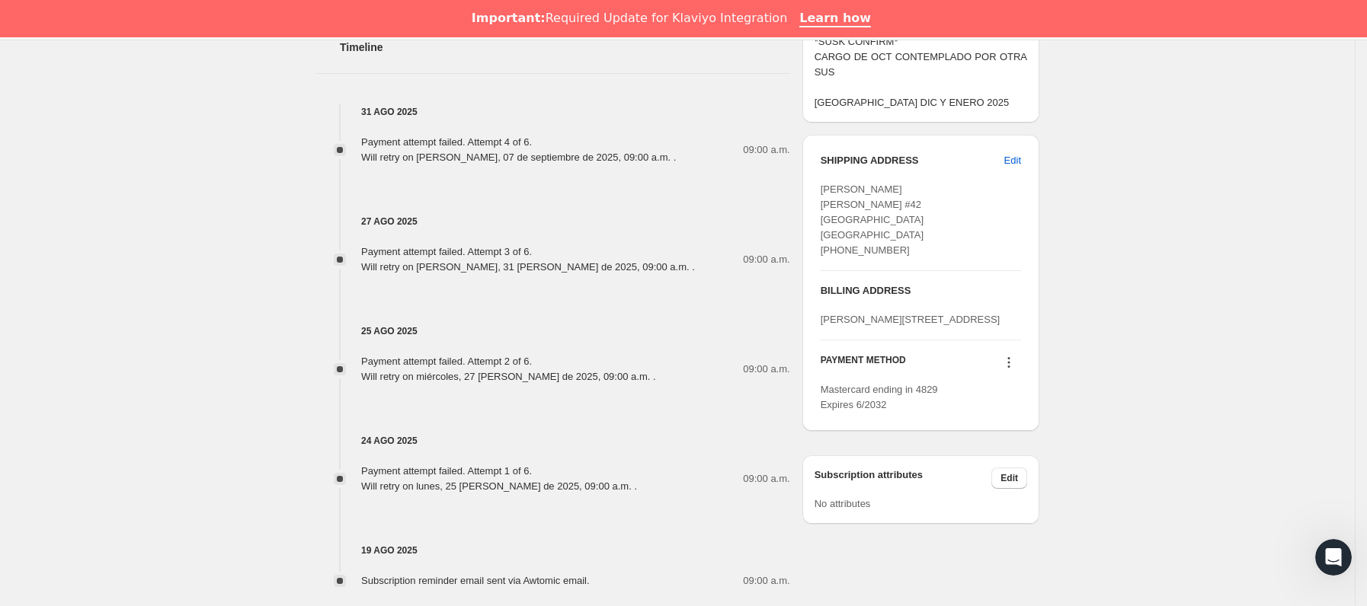
scroll to position [800, 0]
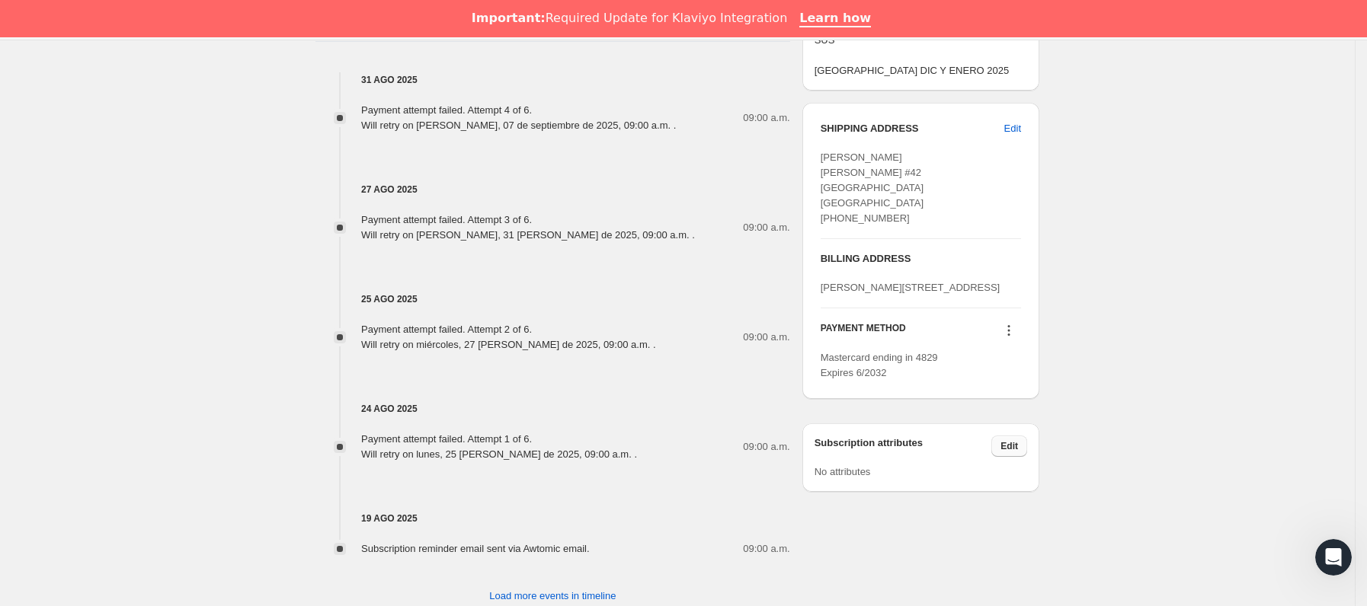
click at [1033, 458] on div "Subscription attributes Edit No attributes" at bounding box center [920, 458] width 237 height 69
click at [1010, 338] on icon at bounding box center [1008, 330] width 15 height 15
click at [1013, 370] on button "Send link to update card" at bounding box center [1014, 377] width 116 height 24
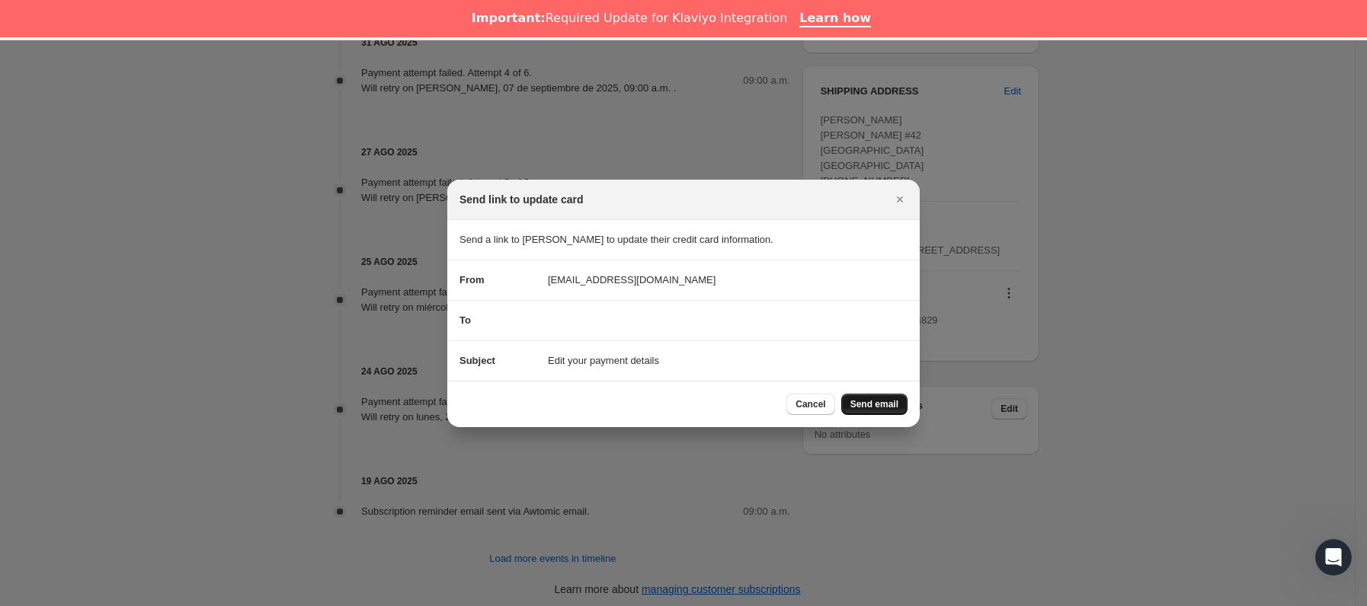
click at [867, 413] on button "Send email" at bounding box center [874, 404] width 66 height 21
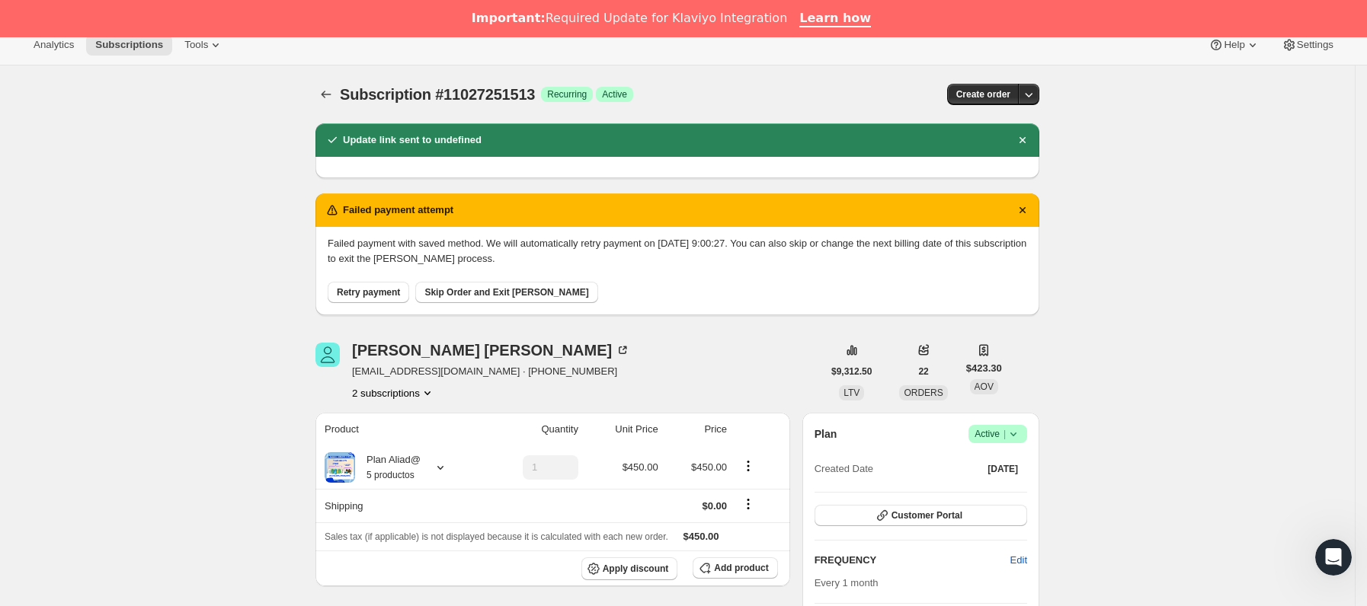
scroll to position [0, 0]
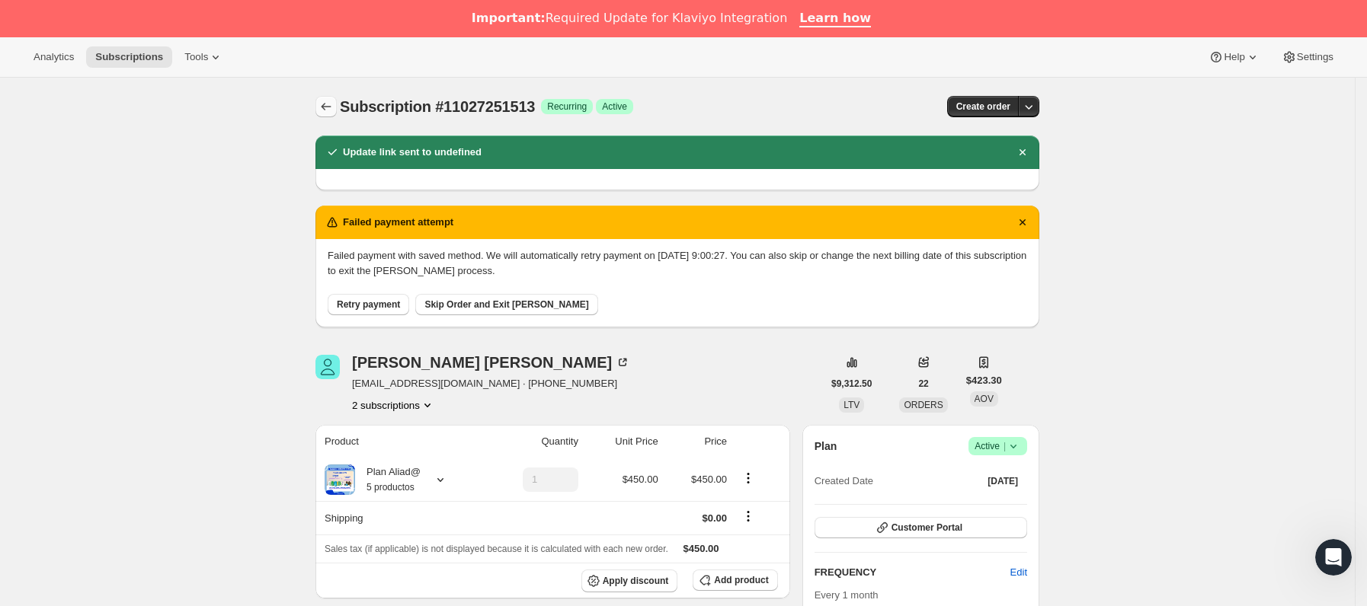
click at [323, 102] on icon "Subscriptions" at bounding box center [325, 106] width 15 height 15
